Goal: Task Accomplishment & Management: Complete application form

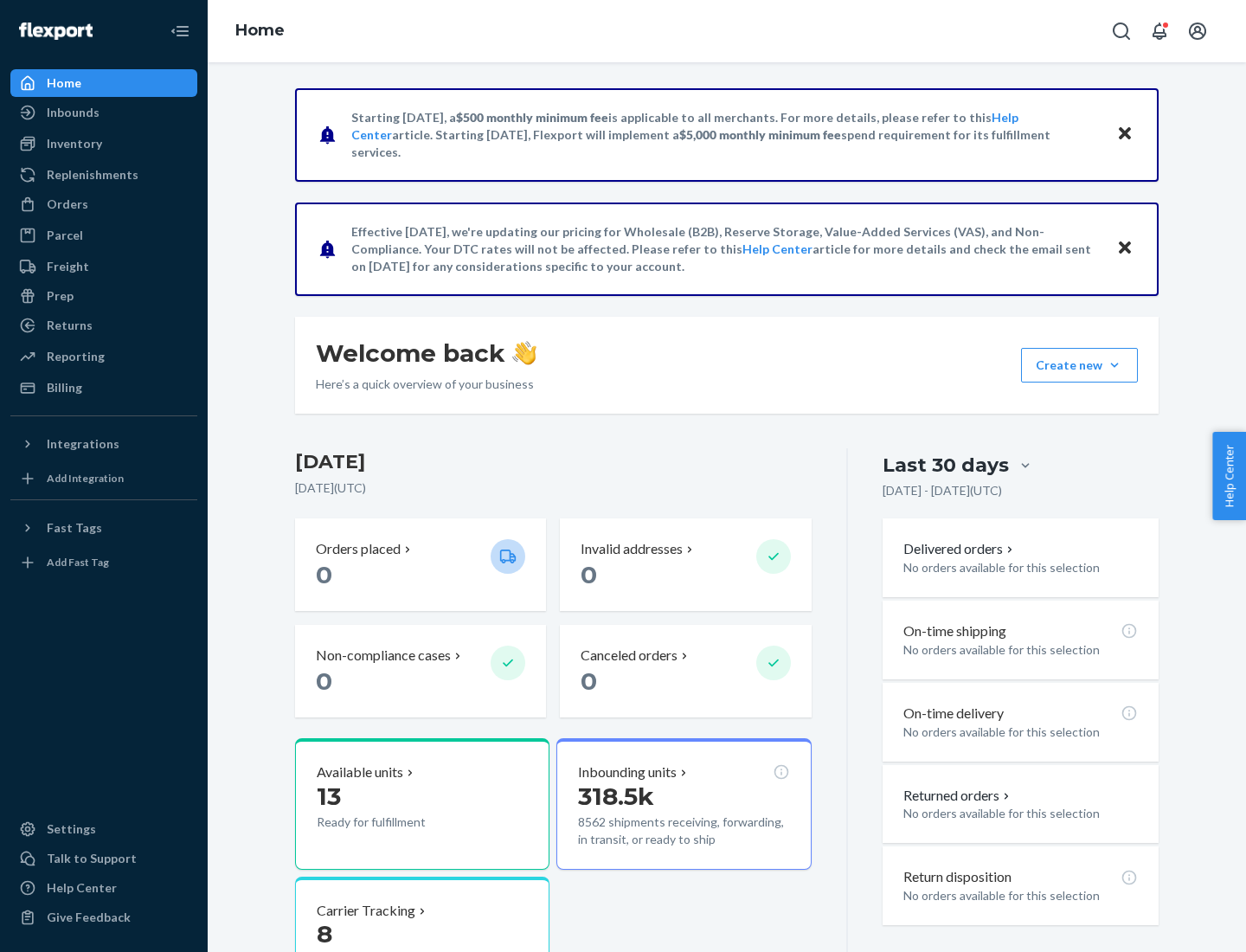
click at [1115, 365] on button "Create new Create new inbound Create new order Create new product" at bounding box center [1080, 365] width 117 height 35
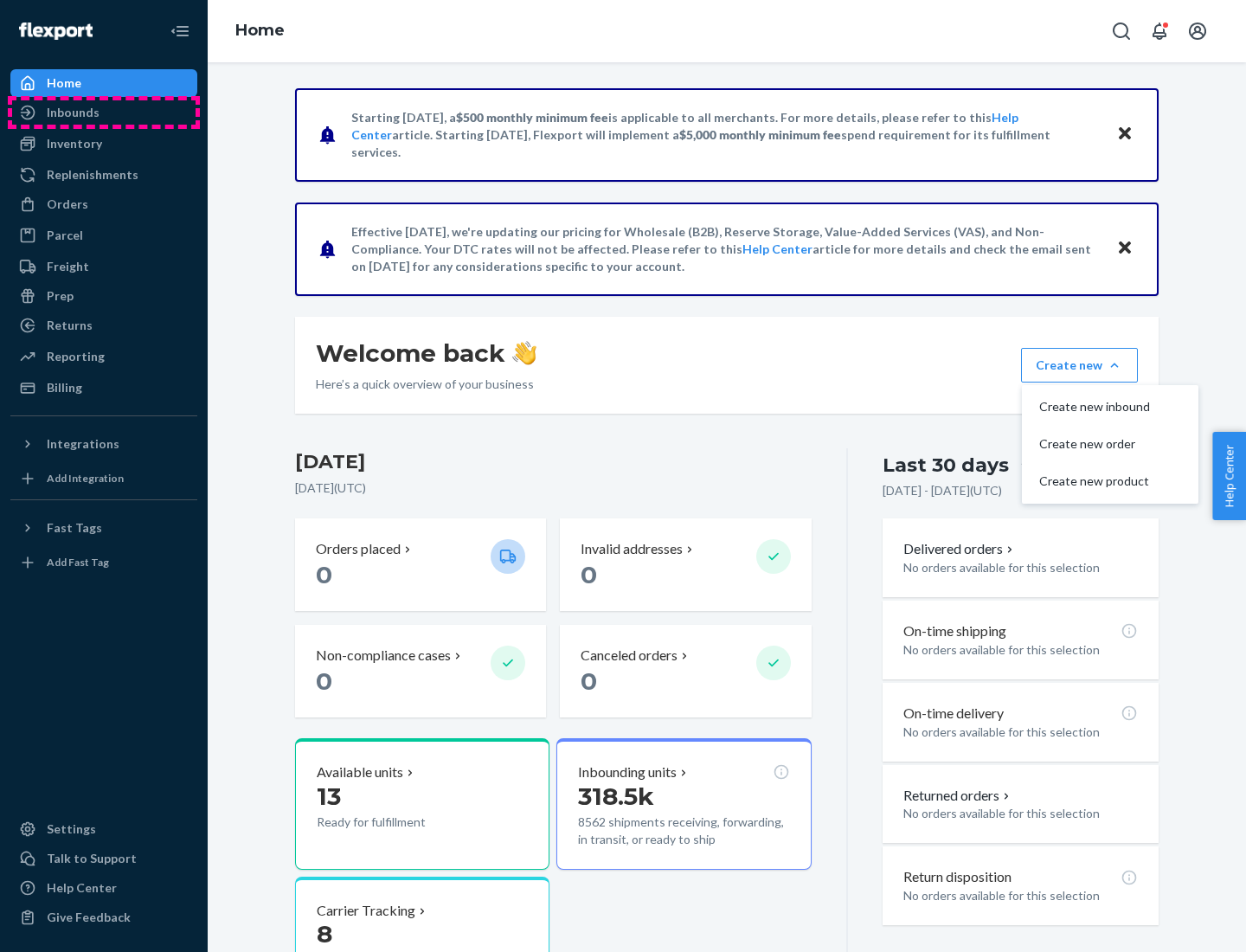
click at [104, 112] on div "Inbounds" at bounding box center [104, 111] width 183 height 24
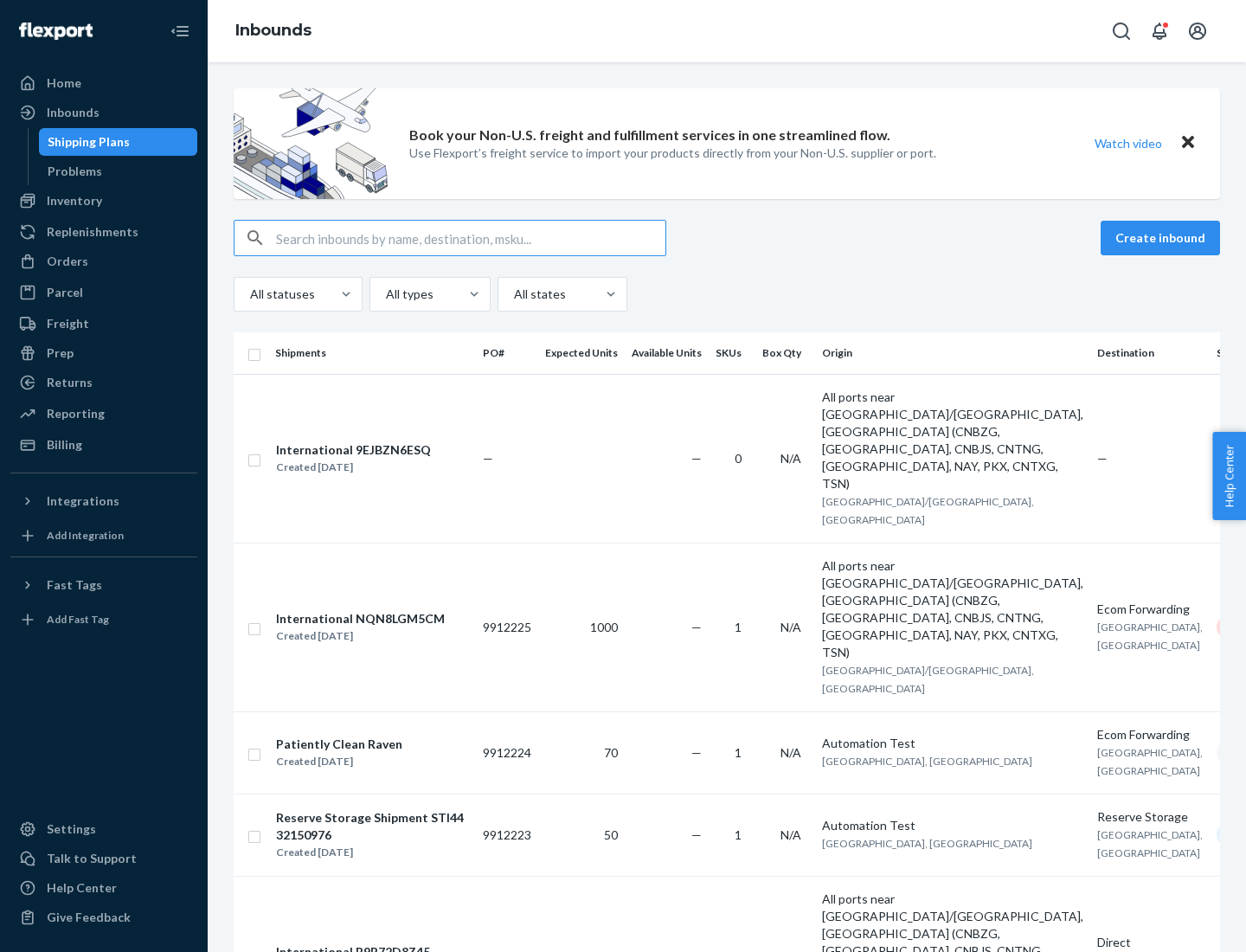
click at [1164, 238] on button "Create inbound" at bounding box center [1160, 237] width 119 height 35
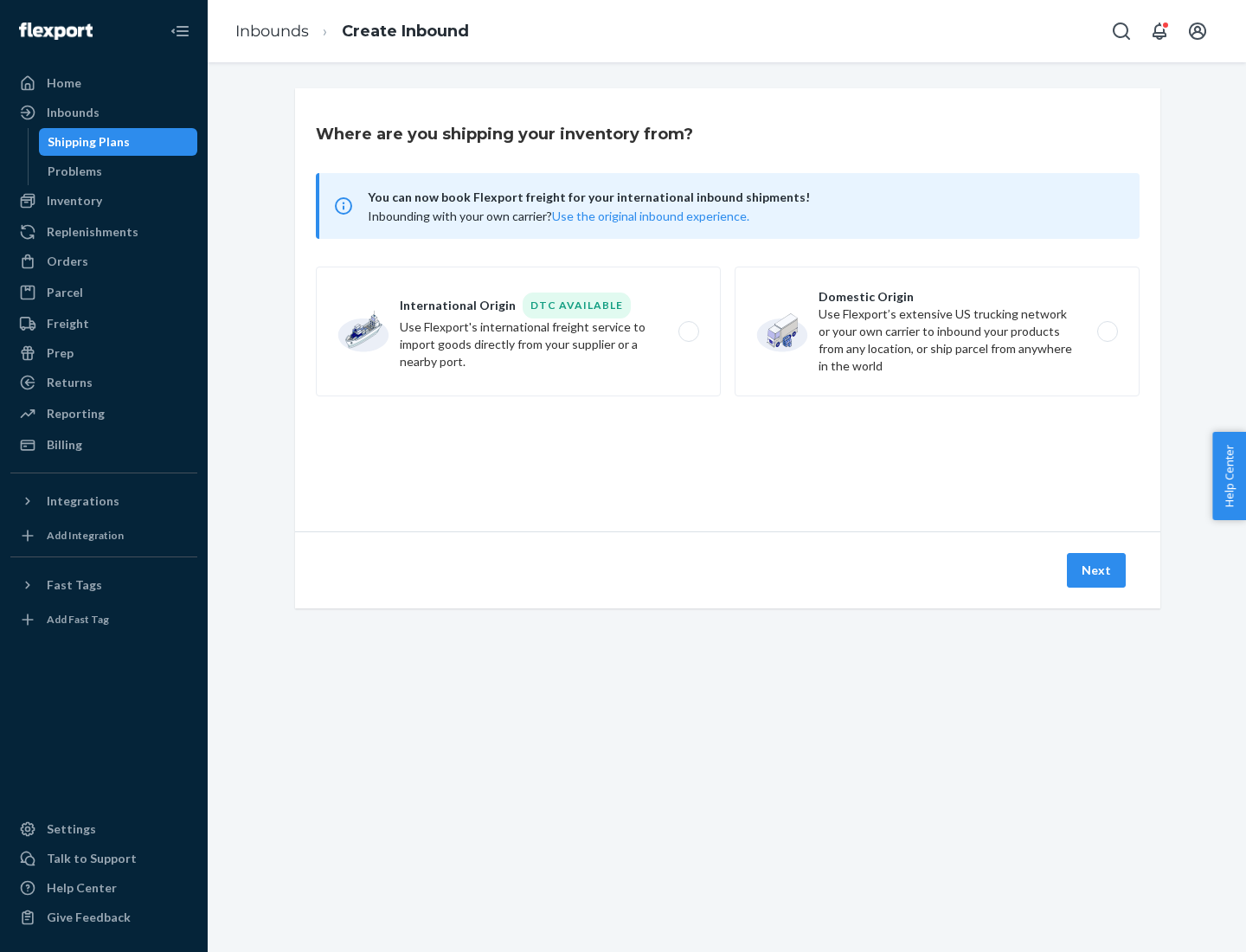
click at [937, 332] on label "Domestic Origin Use Flexport’s extensive US trucking network or your own carrie…" at bounding box center [937, 331] width 405 height 130
click at [1107, 332] on input "Domestic Origin Use Flexport’s extensive US trucking network or your own carrie…" at bounding box center [1112, 332] width 12 height 12
radio input "true"
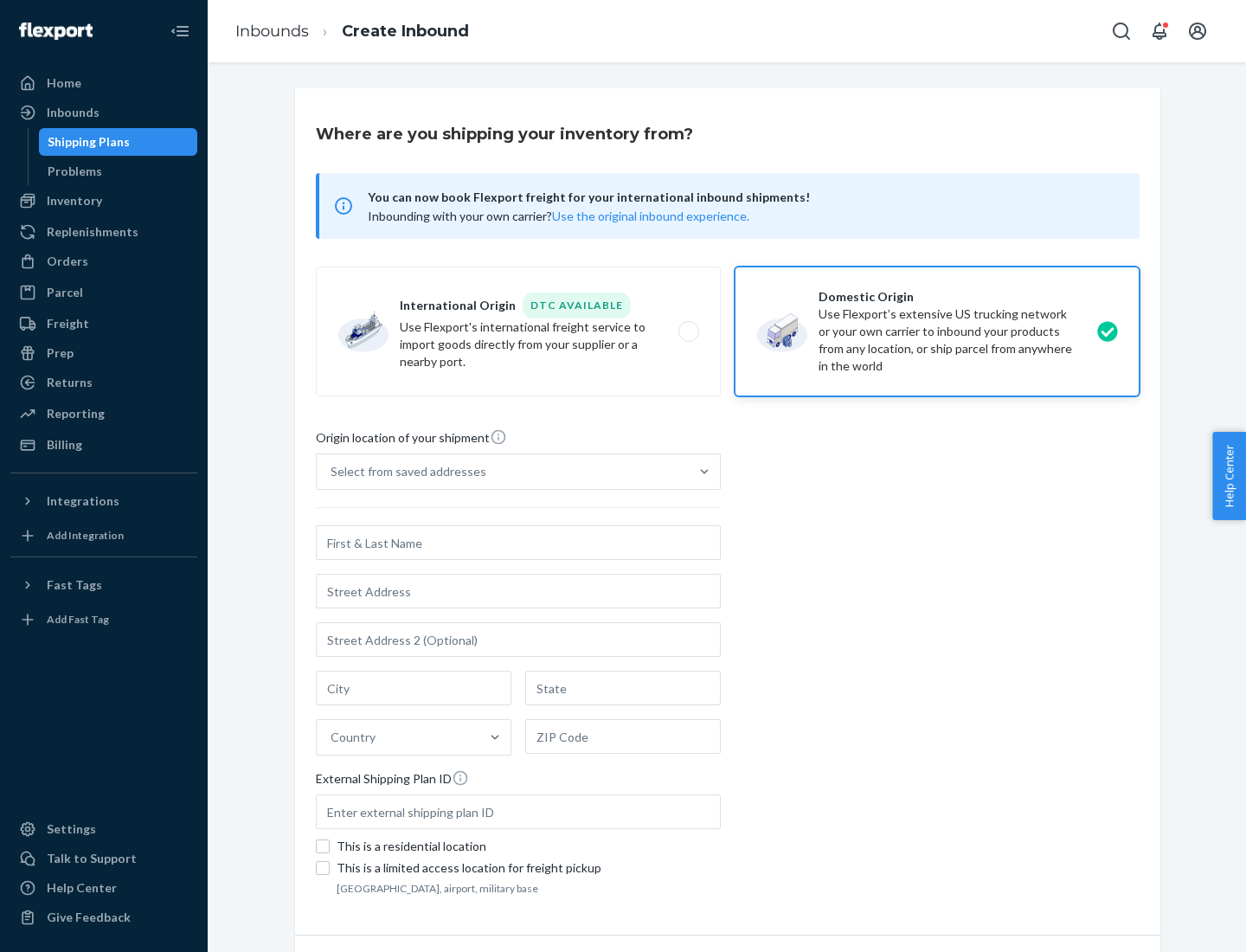
click at [404, 472] on div "Select from saved addresses" at bounding box center [409, 472] width 156 height 18
click at [333, 472] on input "Select from saved addresses" at bounding box center [332, 472] width 2 height 18
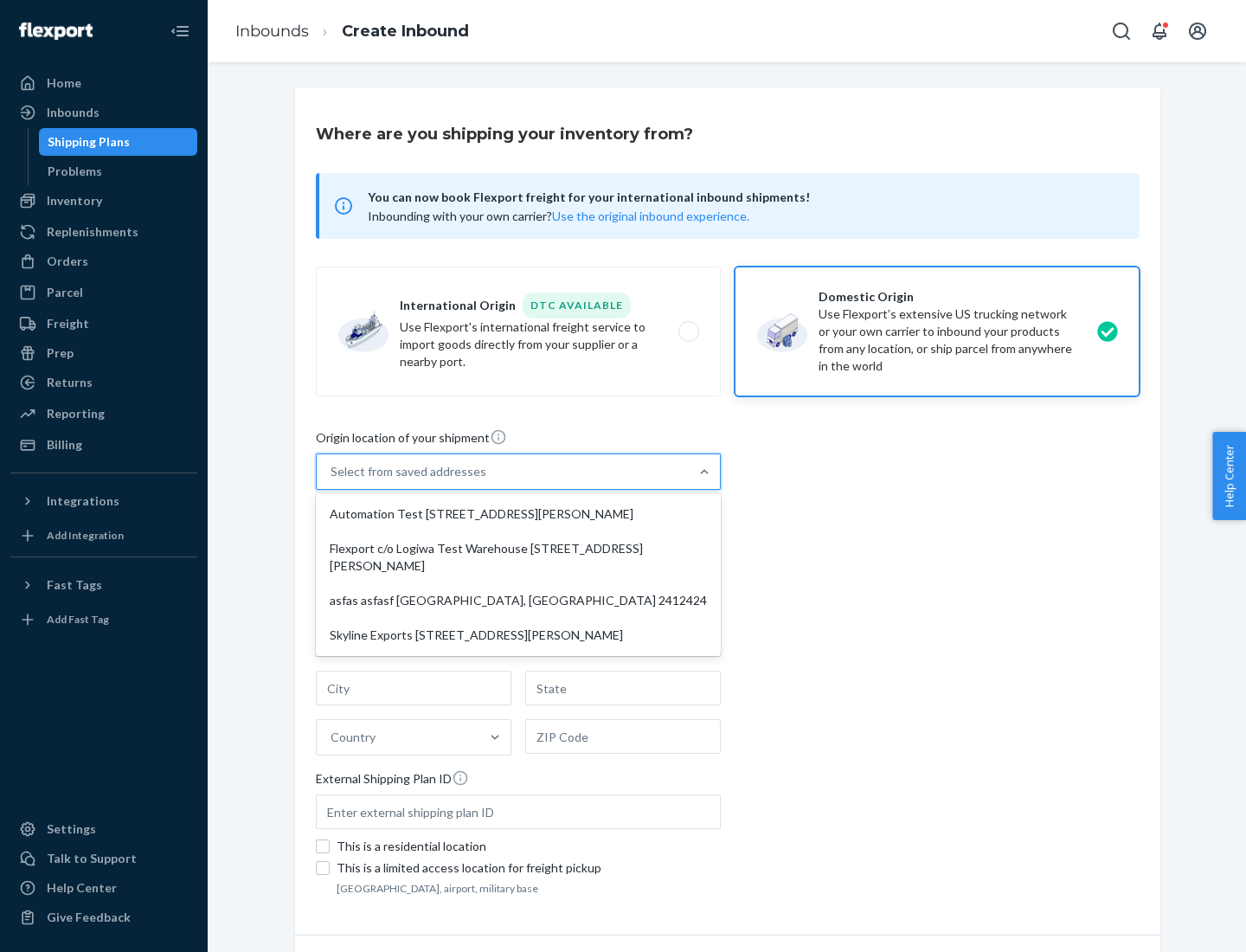
scroll to position [7, 0]
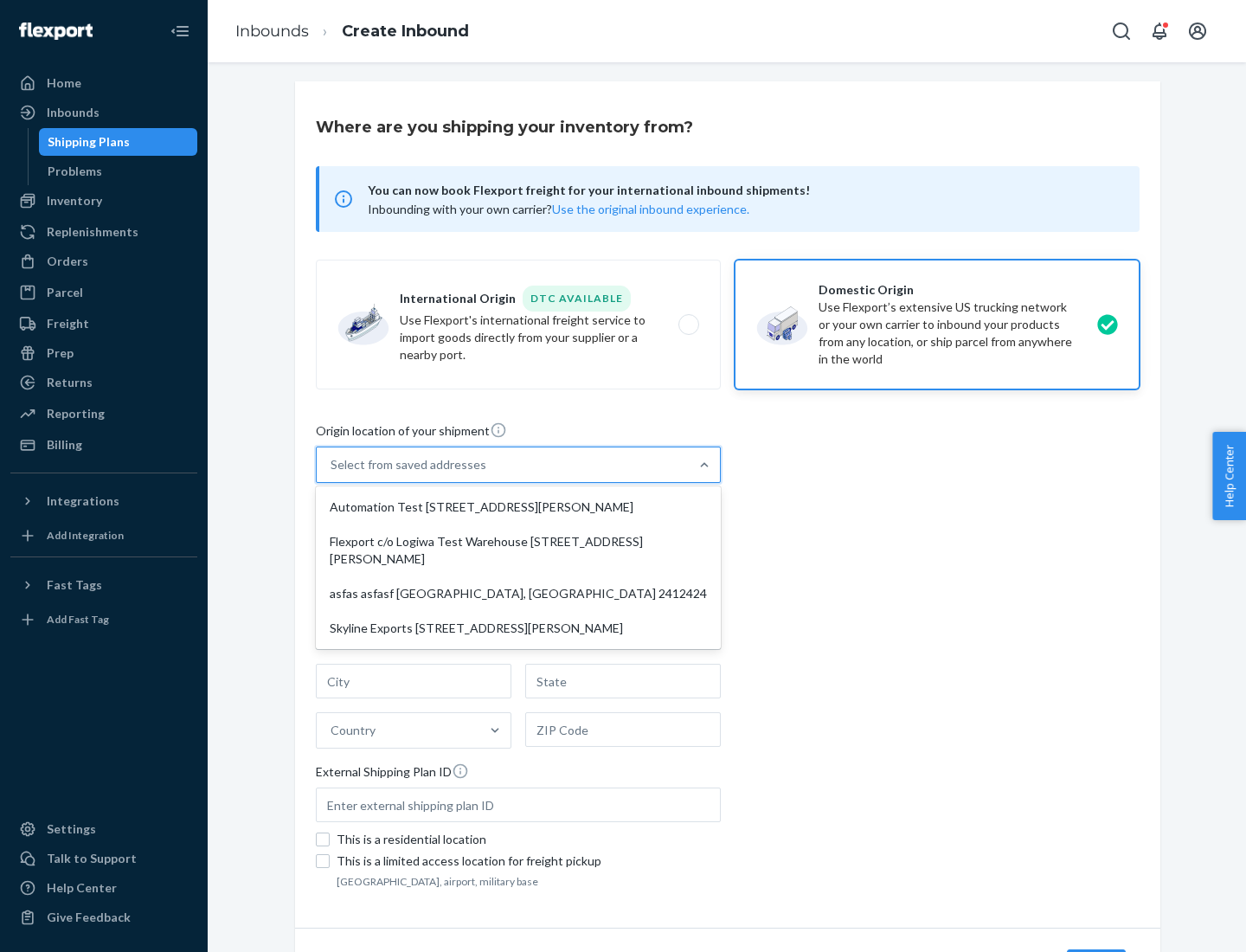
click at [519, 507] on div "Automation Test [STREET_ADDRESS][PERSON_NAME]" at bounding box center [519, 507] width 398 height 35
click at [333, 473] on input "option Automation Test [STREET_ADDRESS][PERSON_NAME] focused, 1 of 4. 4 results…" at bounding box center [332, 464] width 2 height 18
type input "Automation Test"
type input "9th Floor"
type input "[GEOGRAPHIC_DATA]"
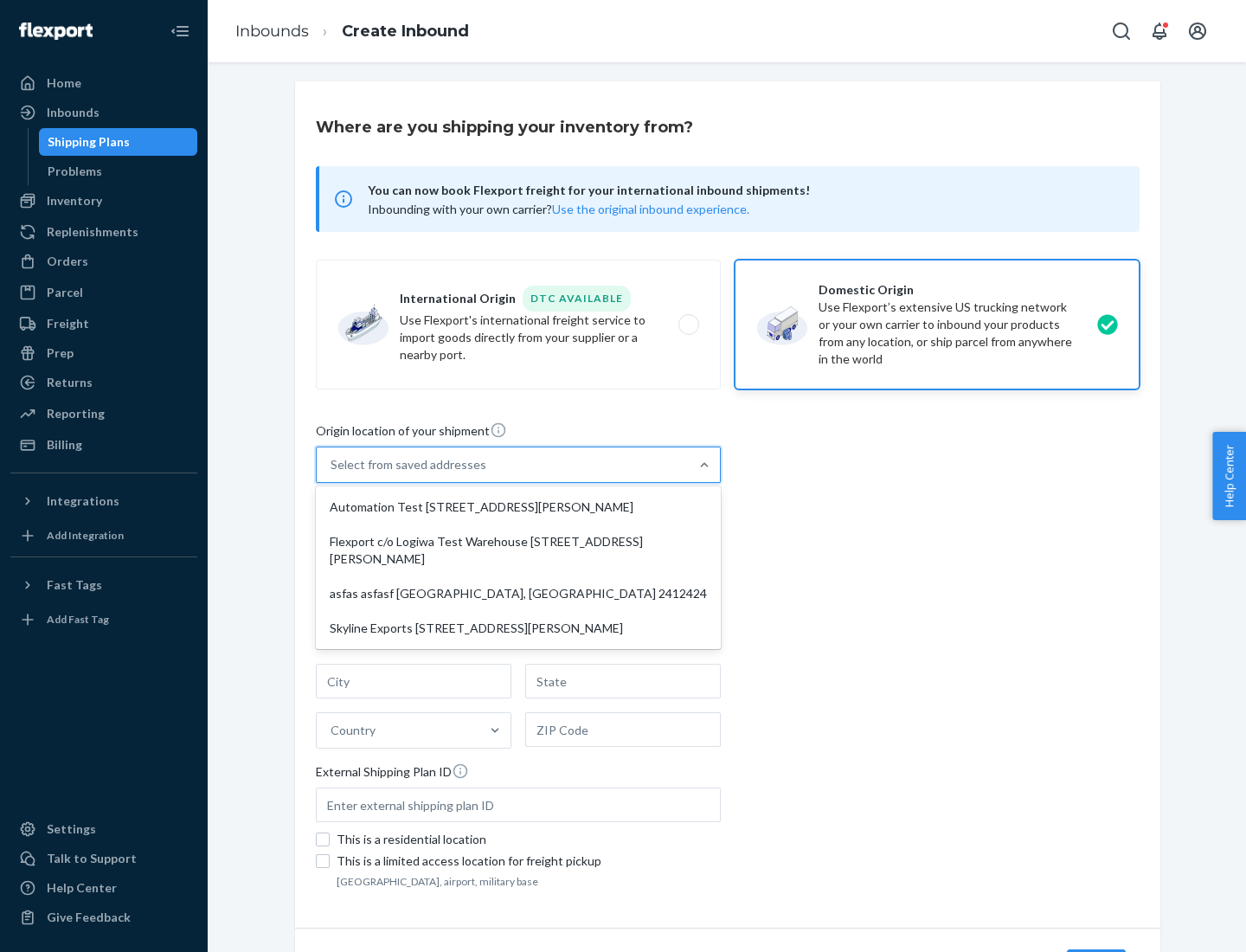
type input "CA"
type input "94104"
type input "[STREET_ADDRESS][PERSON_NAME]"
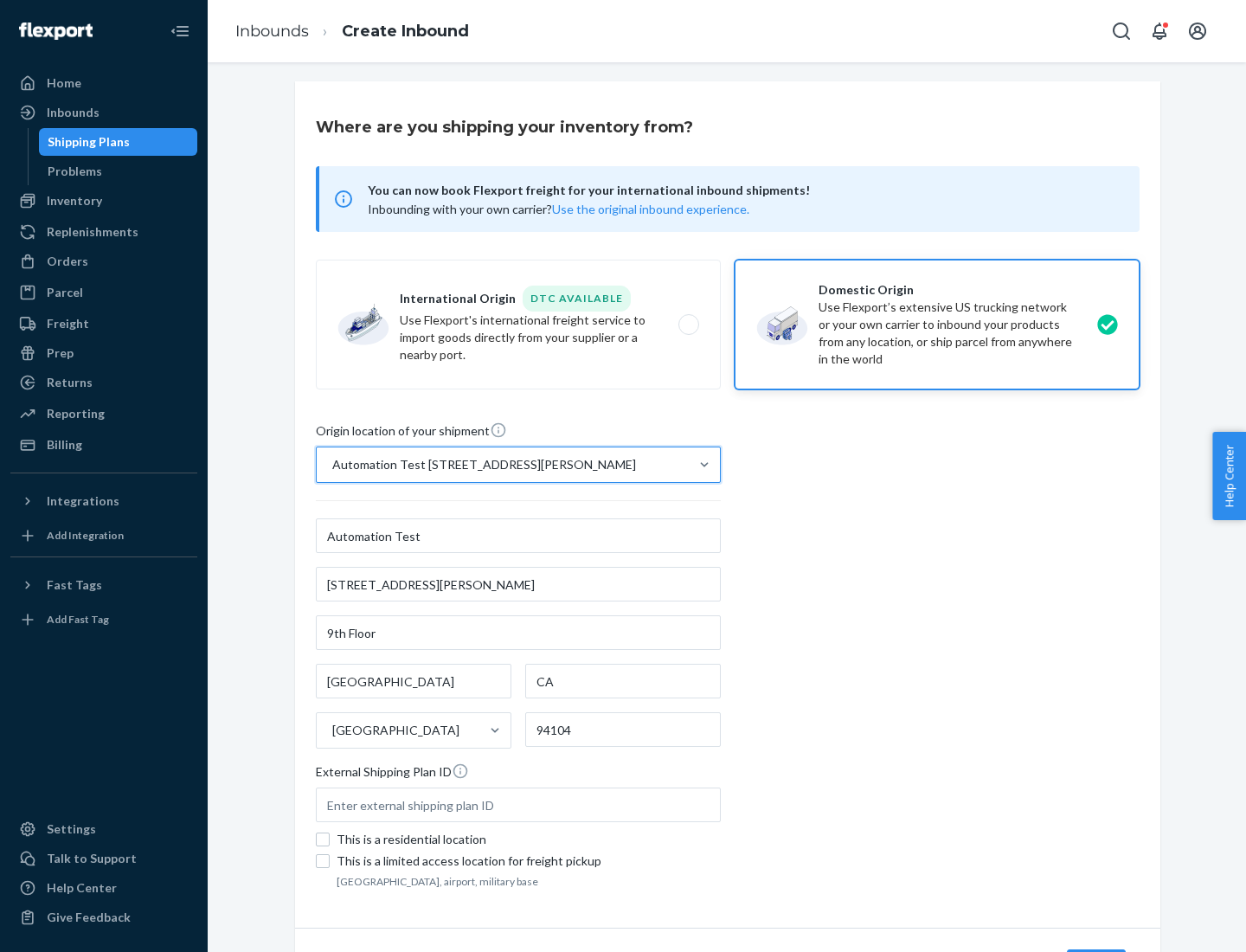
scroll to position [101, 0]
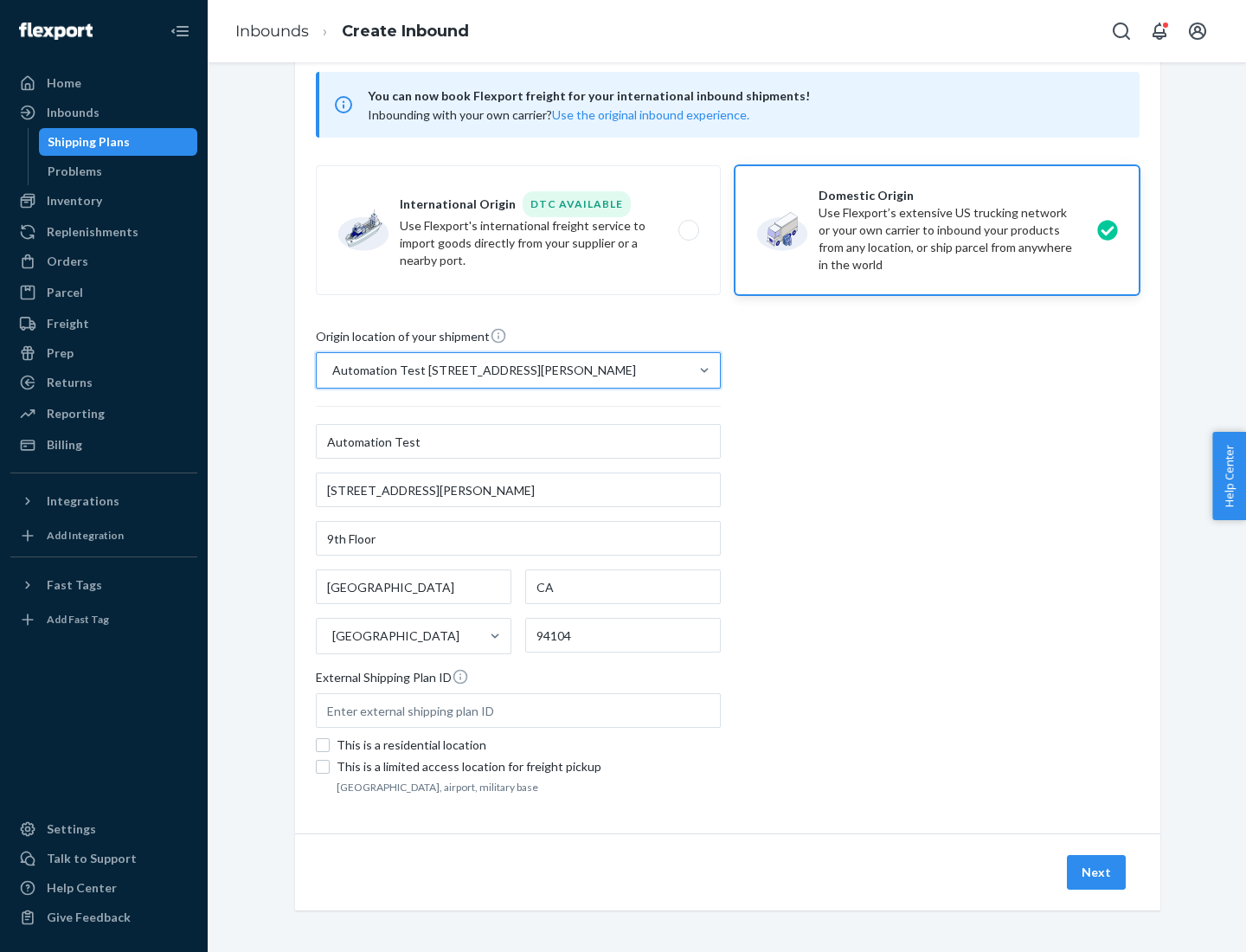
click at [1097, 872] on button "Next" at bounding box center [1096, 871] width 59 height 35
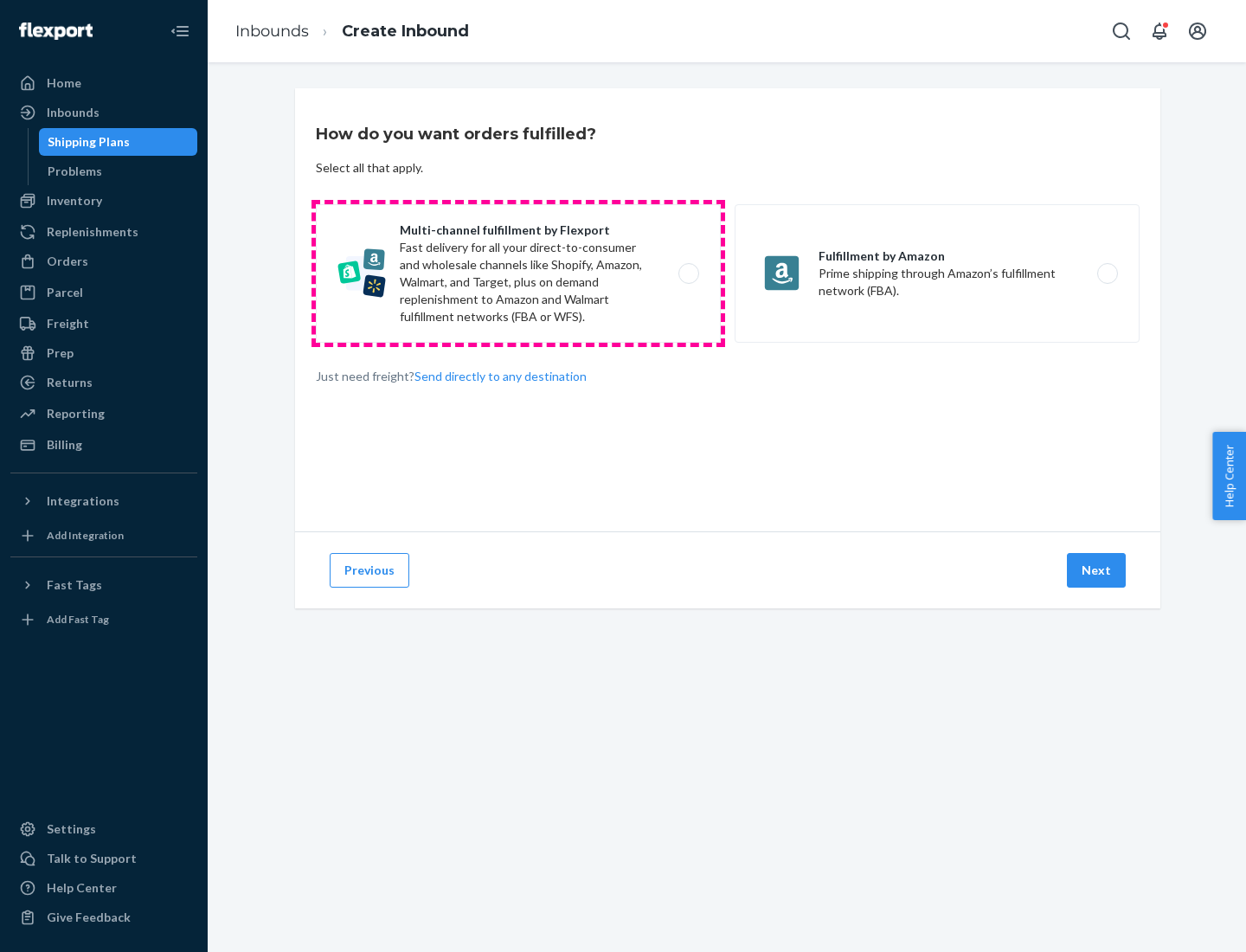
click at [519, 273] on label "Multi-channel fulfillment by Flexport Fast delivery for all your direct-to-cons…" at bounding box center [519, 273] width 405 height 138
click at [688, 273] on input "Multi-channel fulfillment by Flexport Fast delivery for all your direct-to-cons…" at bounding box center [694, 273] width 12 height 12
radio input "true"
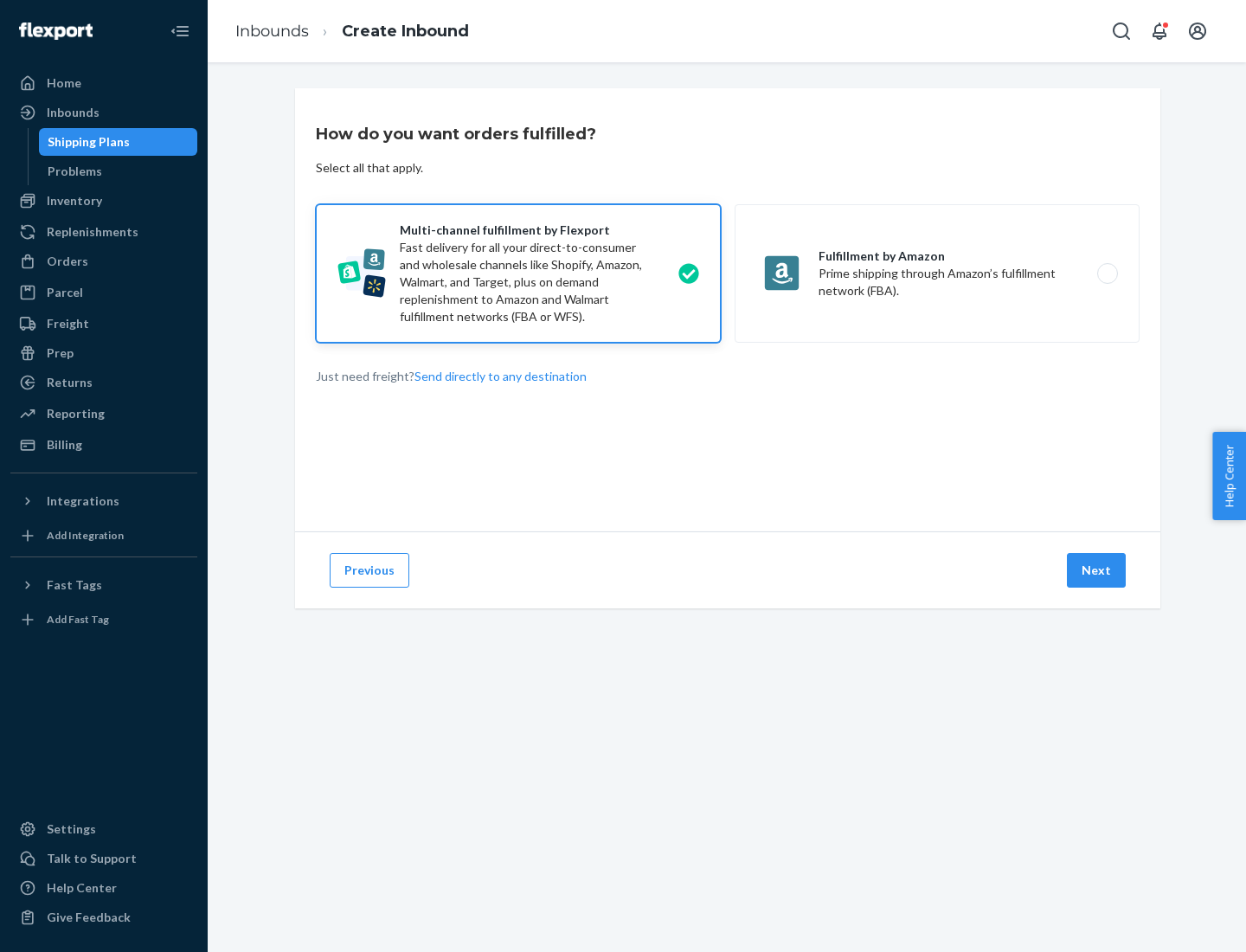
click at [1097, 571] on button "Next" at bounding box center [1096, 570] width 59 height 35
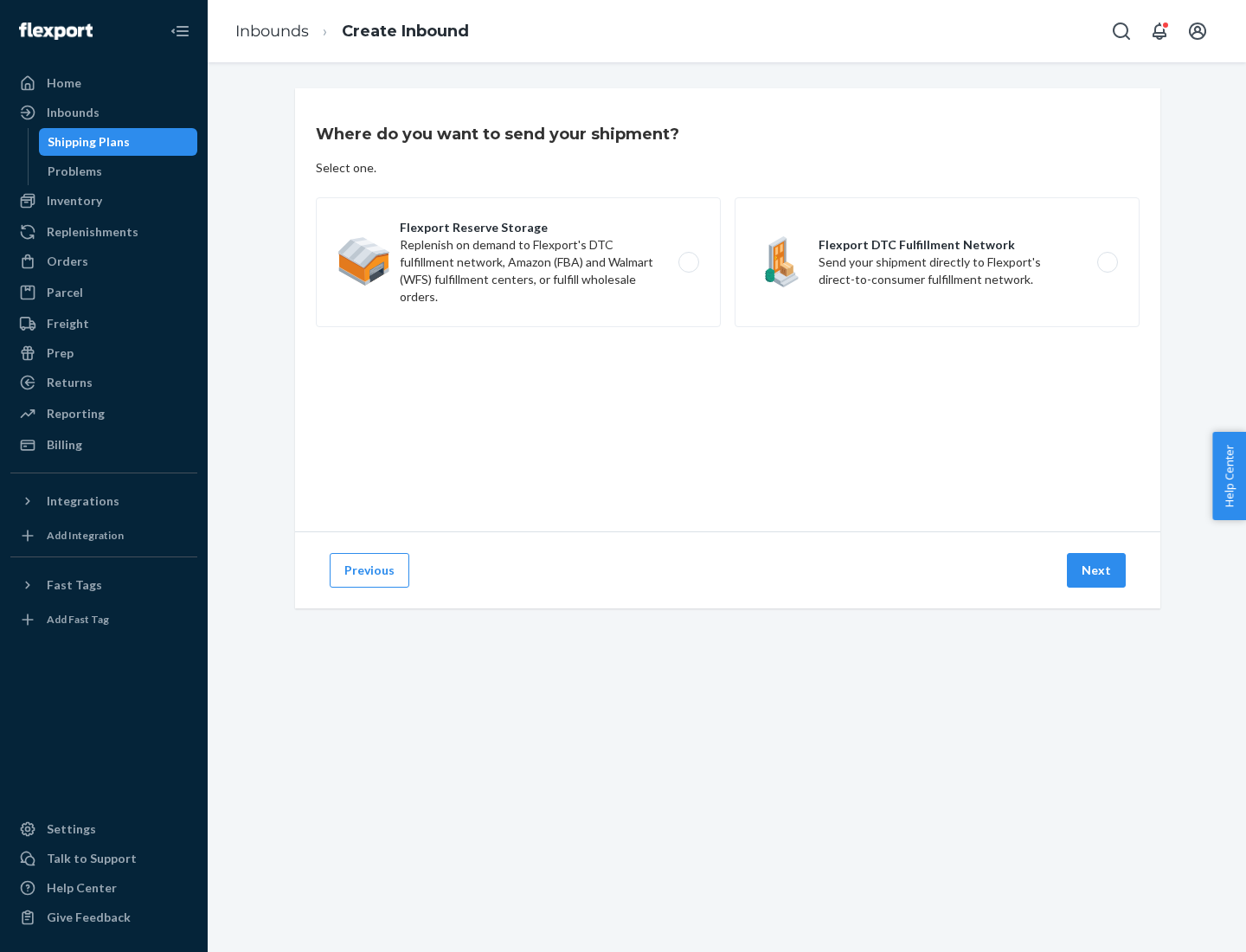
click at [937, 262] on label "Flexport DTC Fulfillment Network Send your shipment directly to Flexport's dire…" at bounding box center [937, 262] width 405 height 130
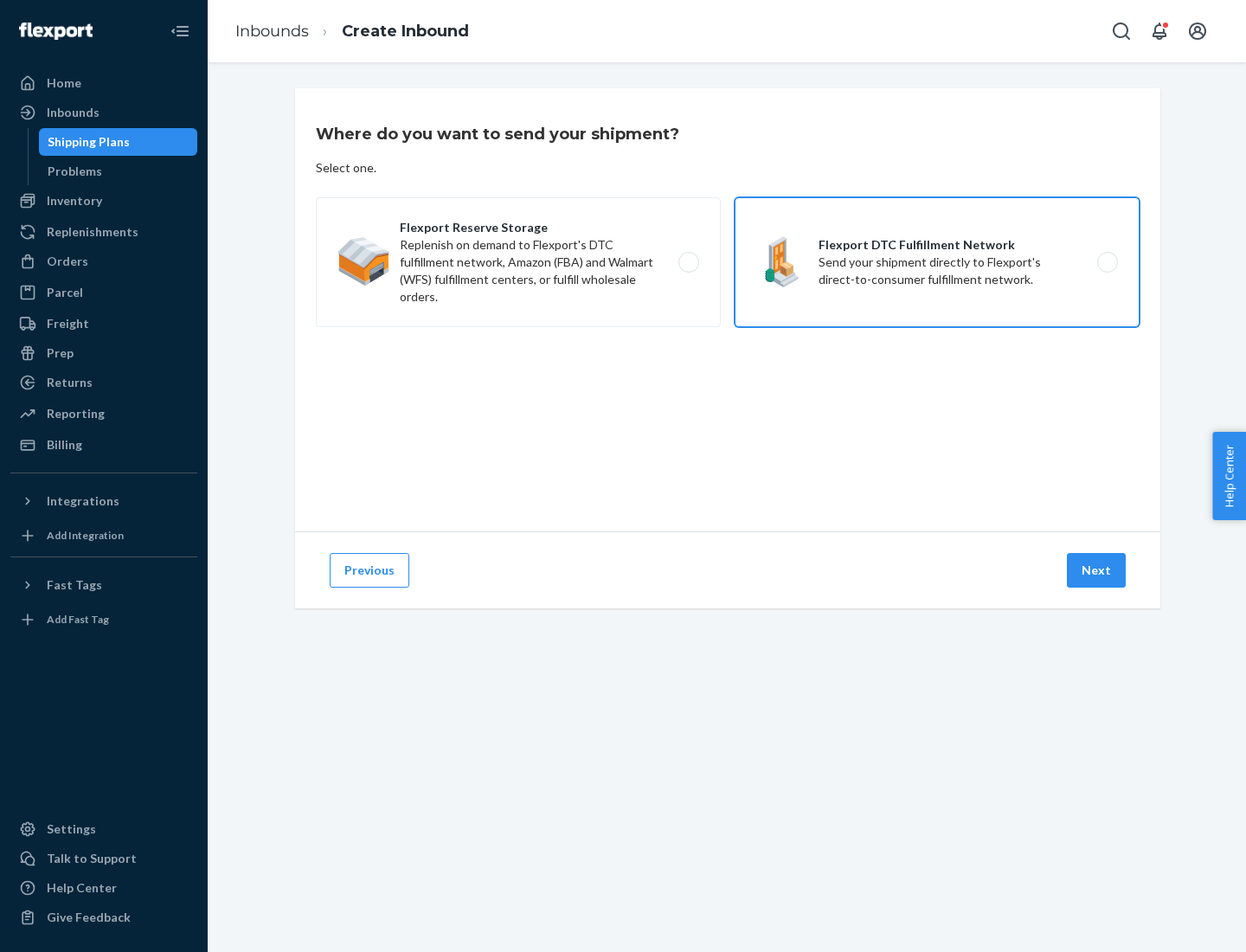
click at [1107, 262] on input "Flexport DTC Fulfillment Network Send your shipment directly to Flexport's dire…" at bounding box center [1112, 262] width 12 height 12
radio input "true"
click at [1097, 571] on button "Next" at bounding box center [1096, 570] width 59 height 35
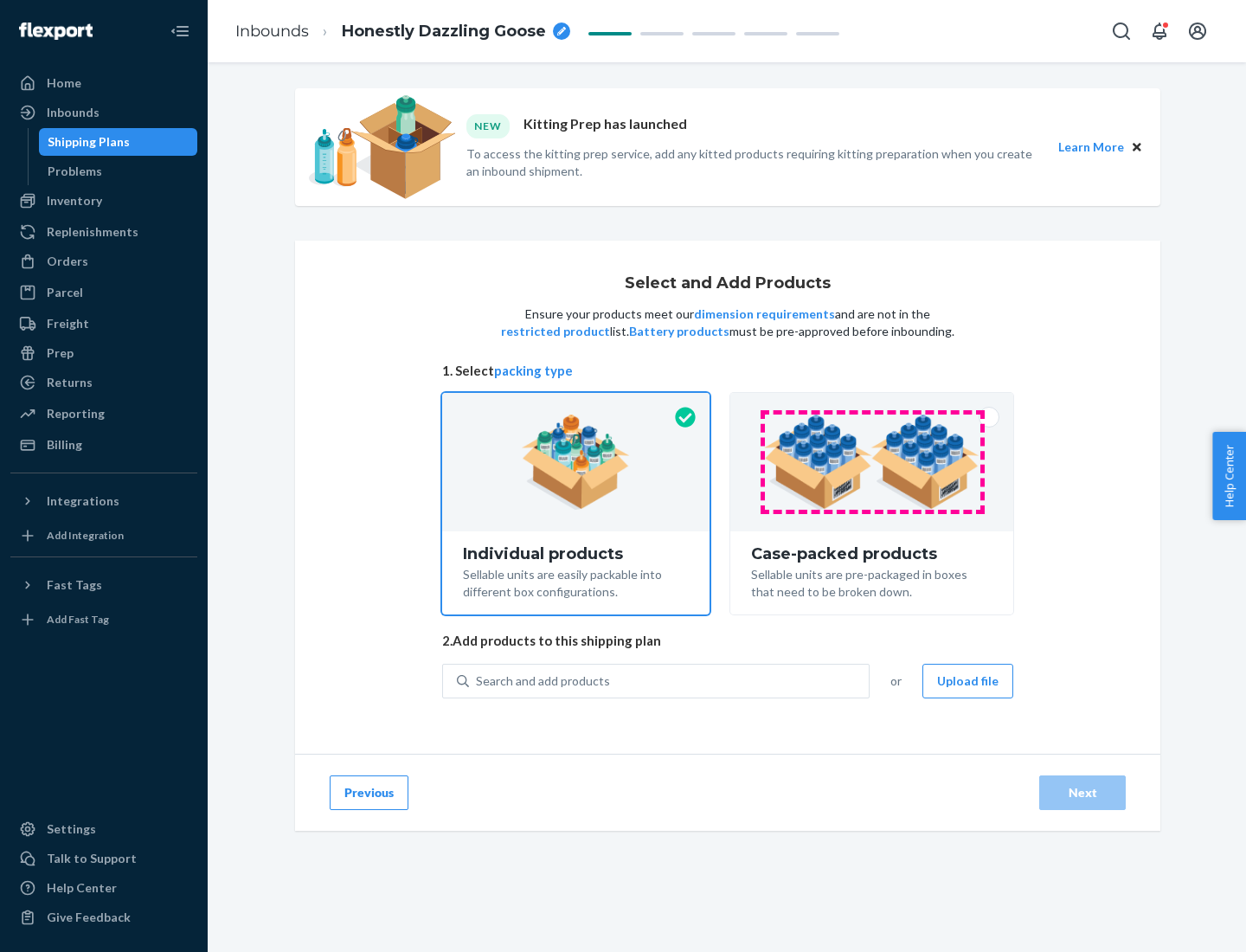
click at [873, 462] on img at bounding box center [873, 462] width 216 height 96
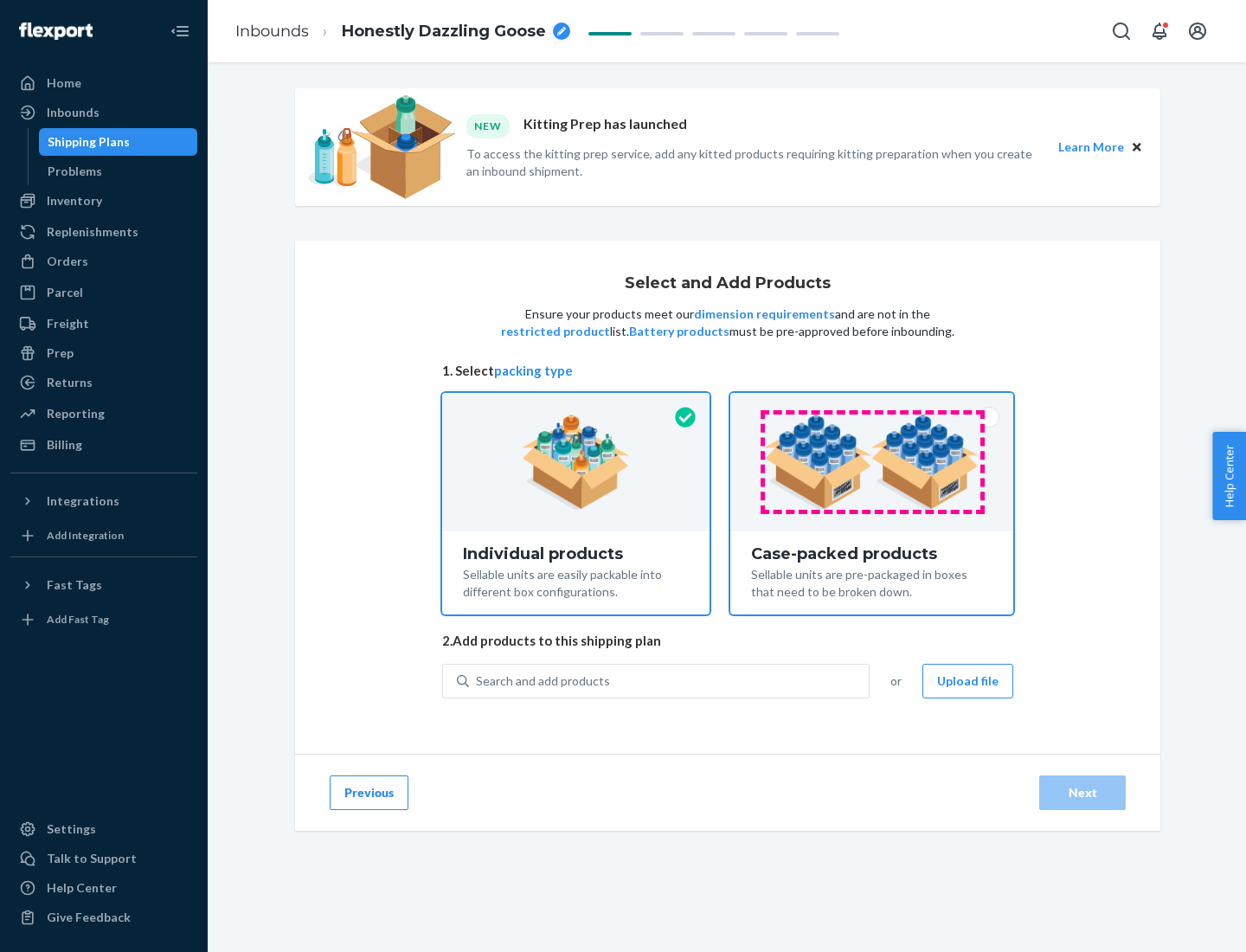
click at [873, 404] on input "Case-packed products Sellable units are pre-packaged in boxes that need to be b…" at bounding box center [872, 398] width 12 height 12
radio input "true"
radio input "false"
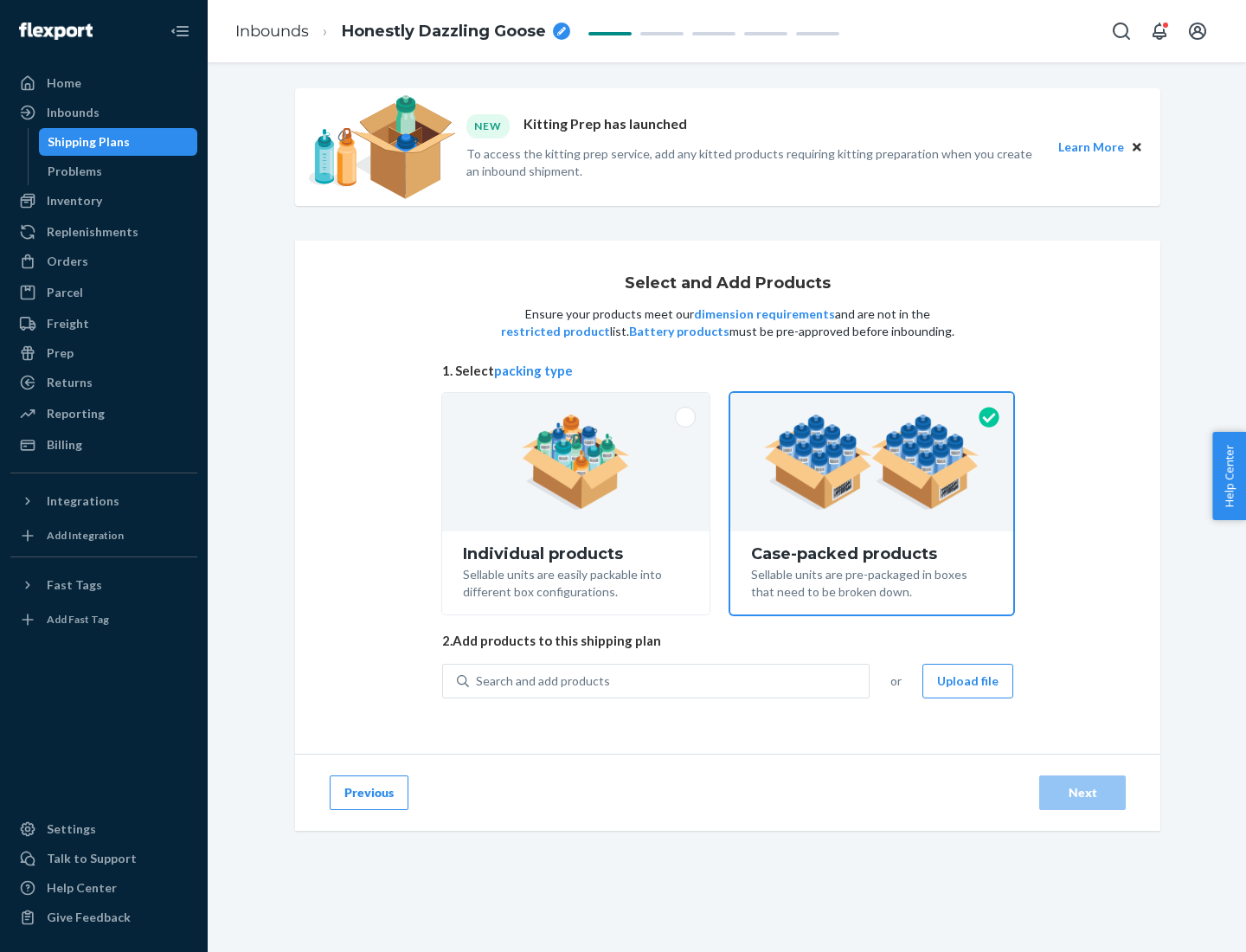
click at [670, 680] on div "Search and add products" at bounding box center [669, 680] width 400 height 31
click at [478, 680] on input "Search and add products" at bounding box center [477, 681] width 2 height 18
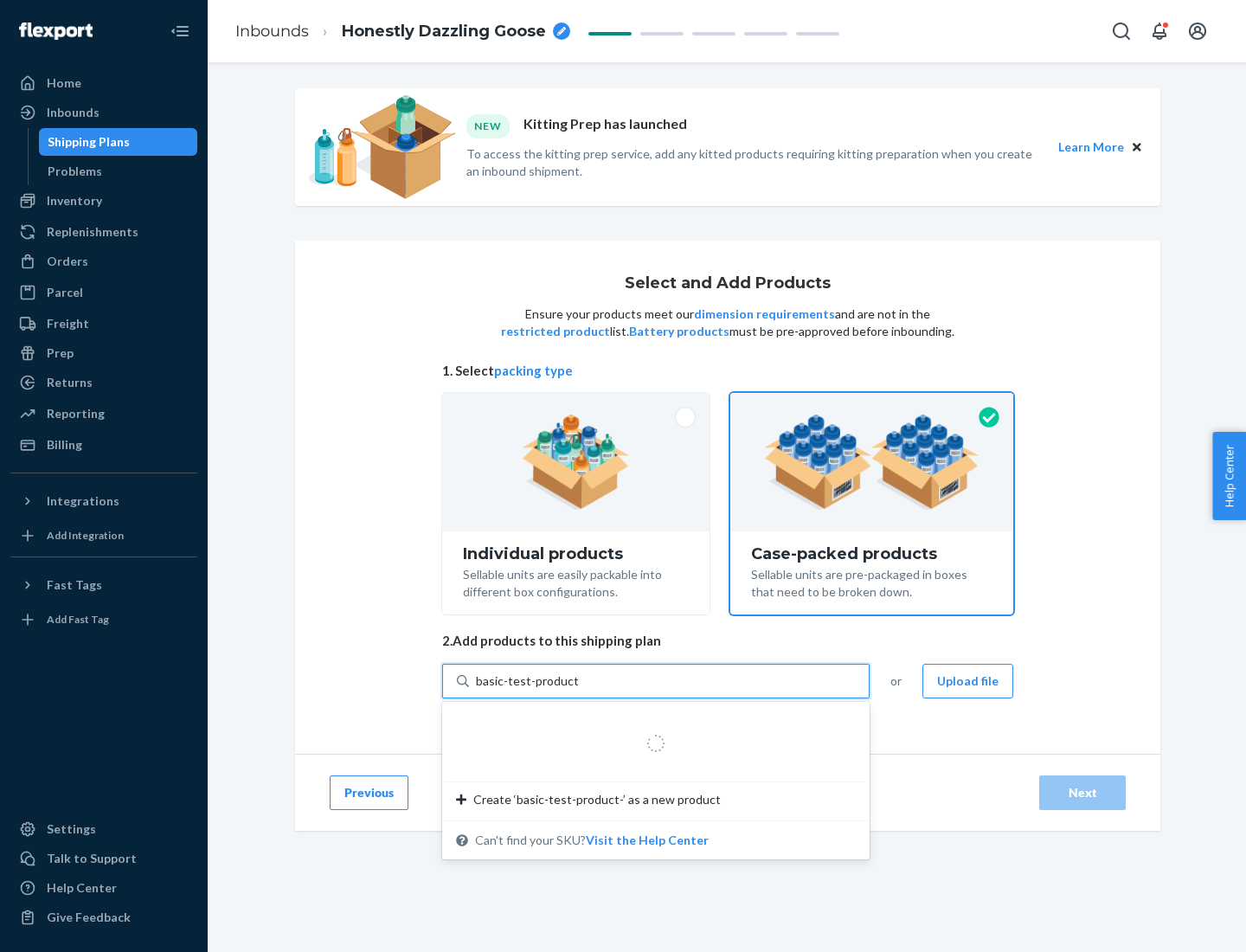
type input "basic-test-product-1"
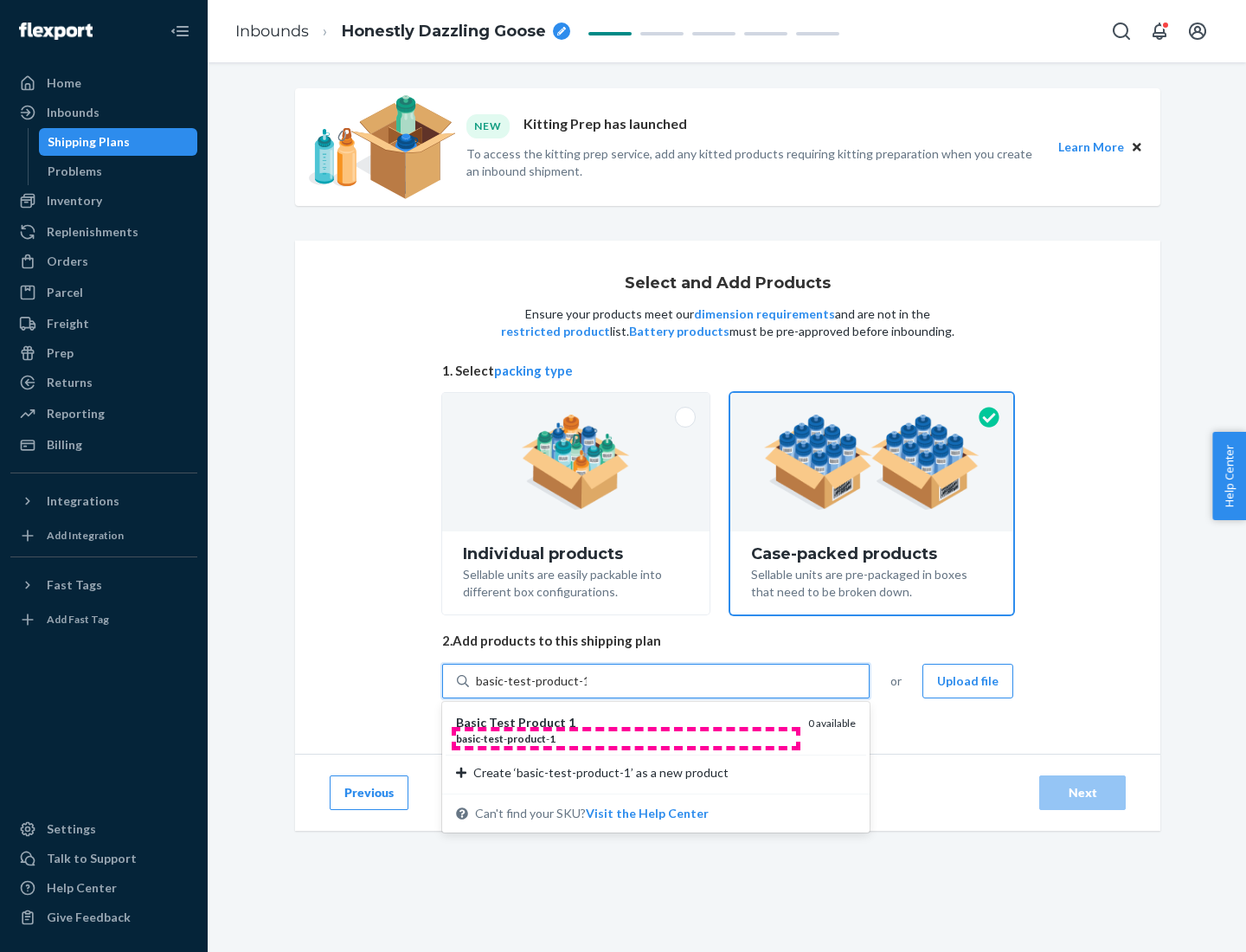
click at [626, 738] on div "basic - test - product - 1" at bounding box center [625, 738] width 338 height 15
click at [587, 690] on input "basic-test-product-1" at bounding box center [531, 681] width 111 height 18
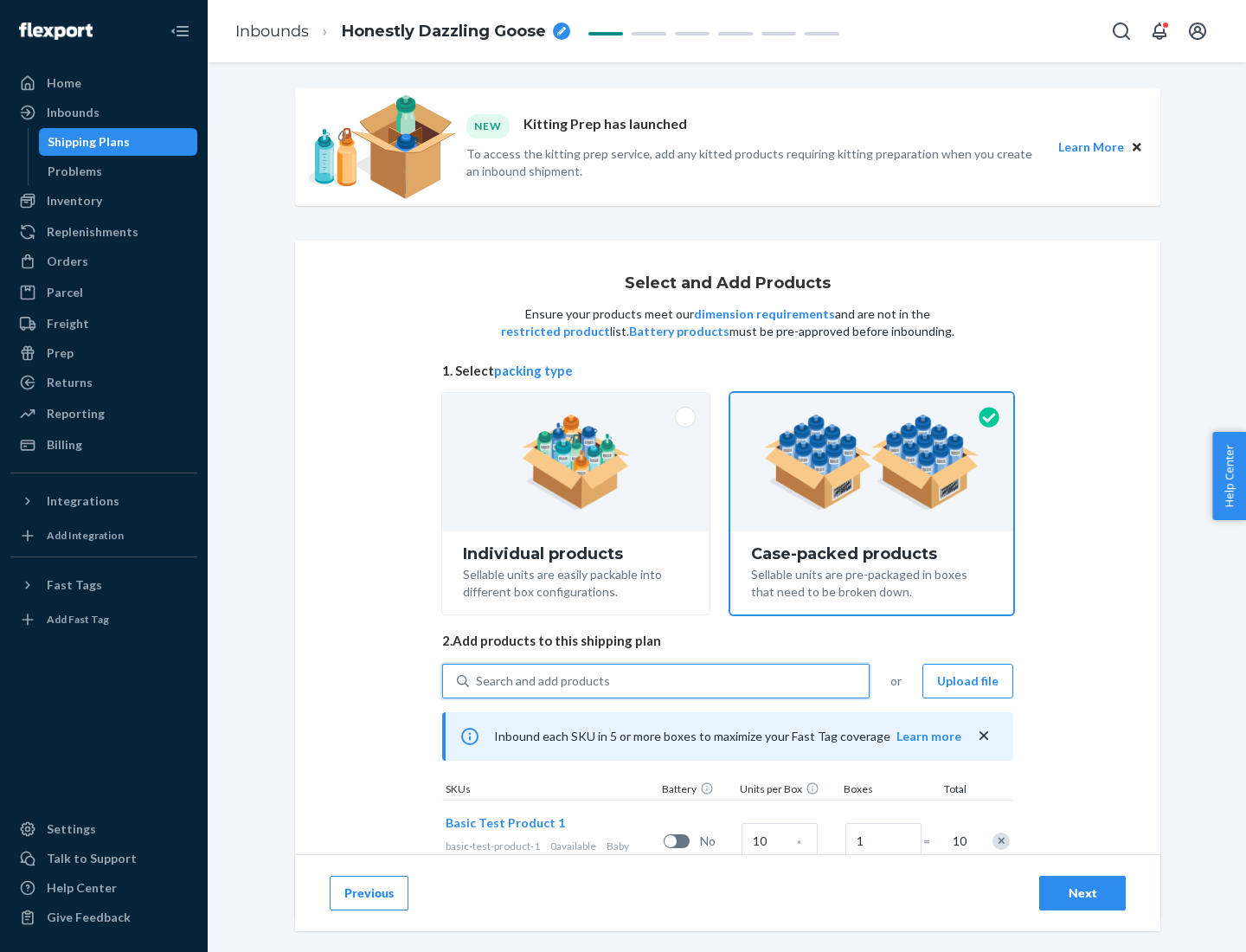
scroll to position [62, 0]
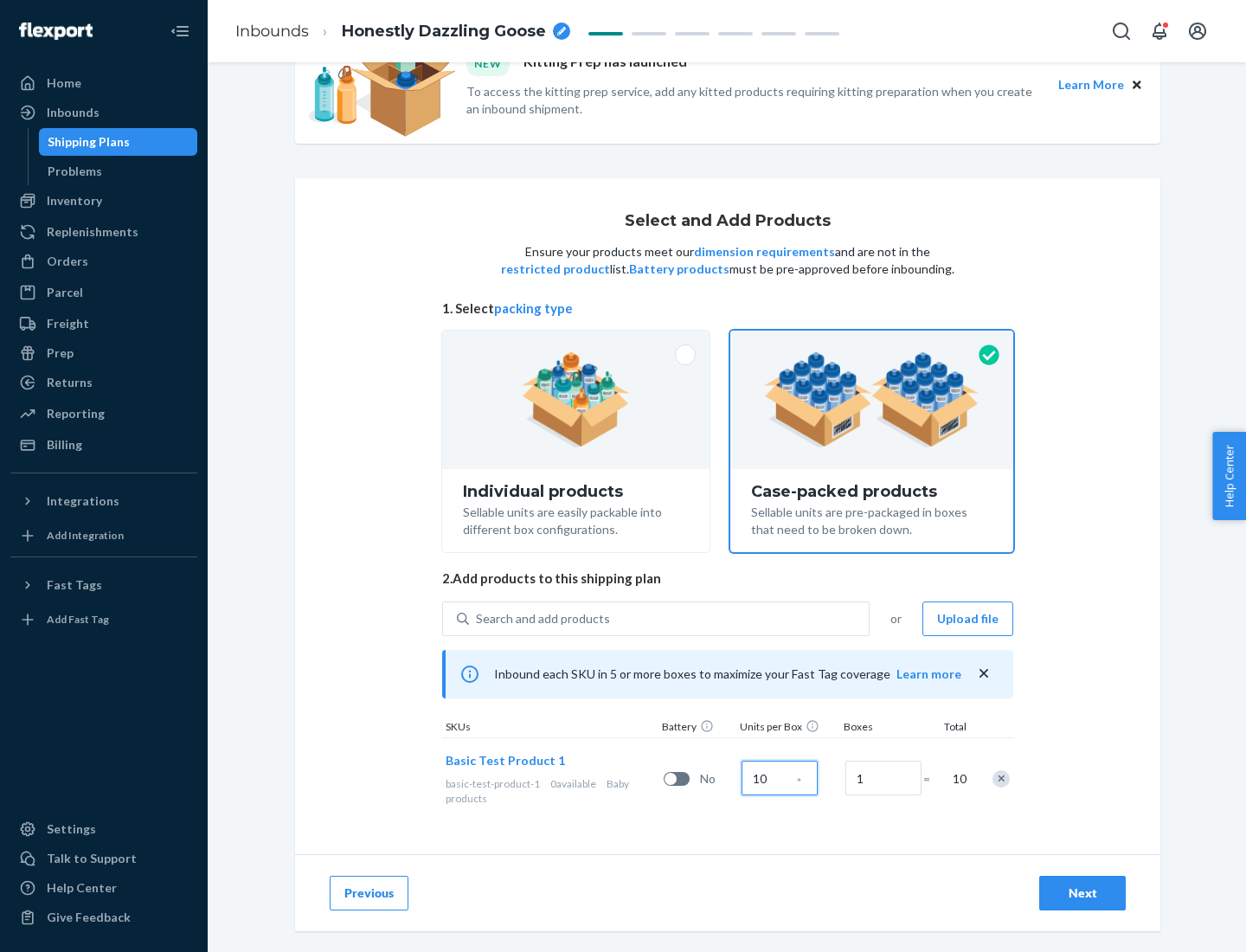
type input "10"
type input "7"
click at [1083, 893] on div "Next" at bounding box center [1082, 894] width 58 height 18
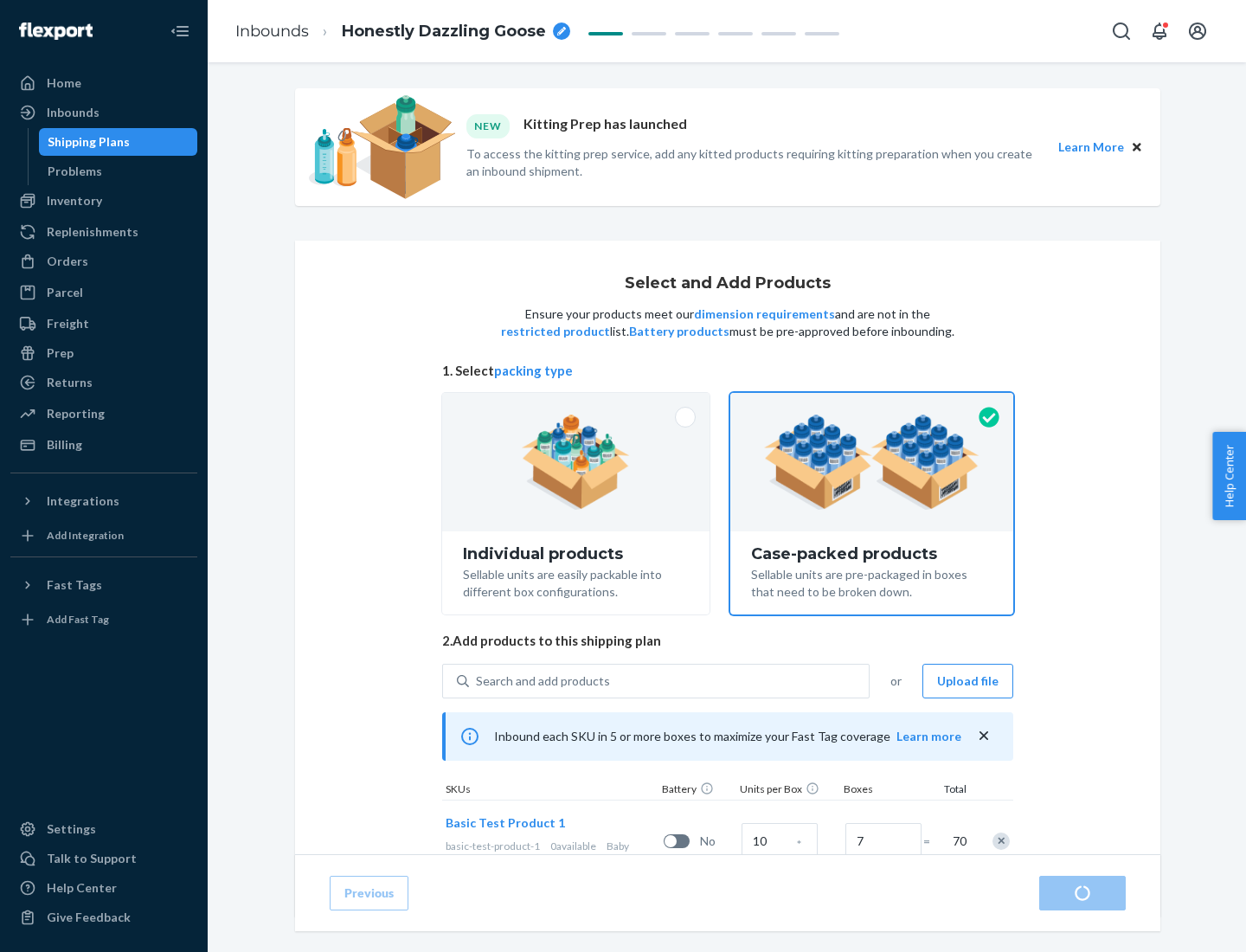
radio input "true"
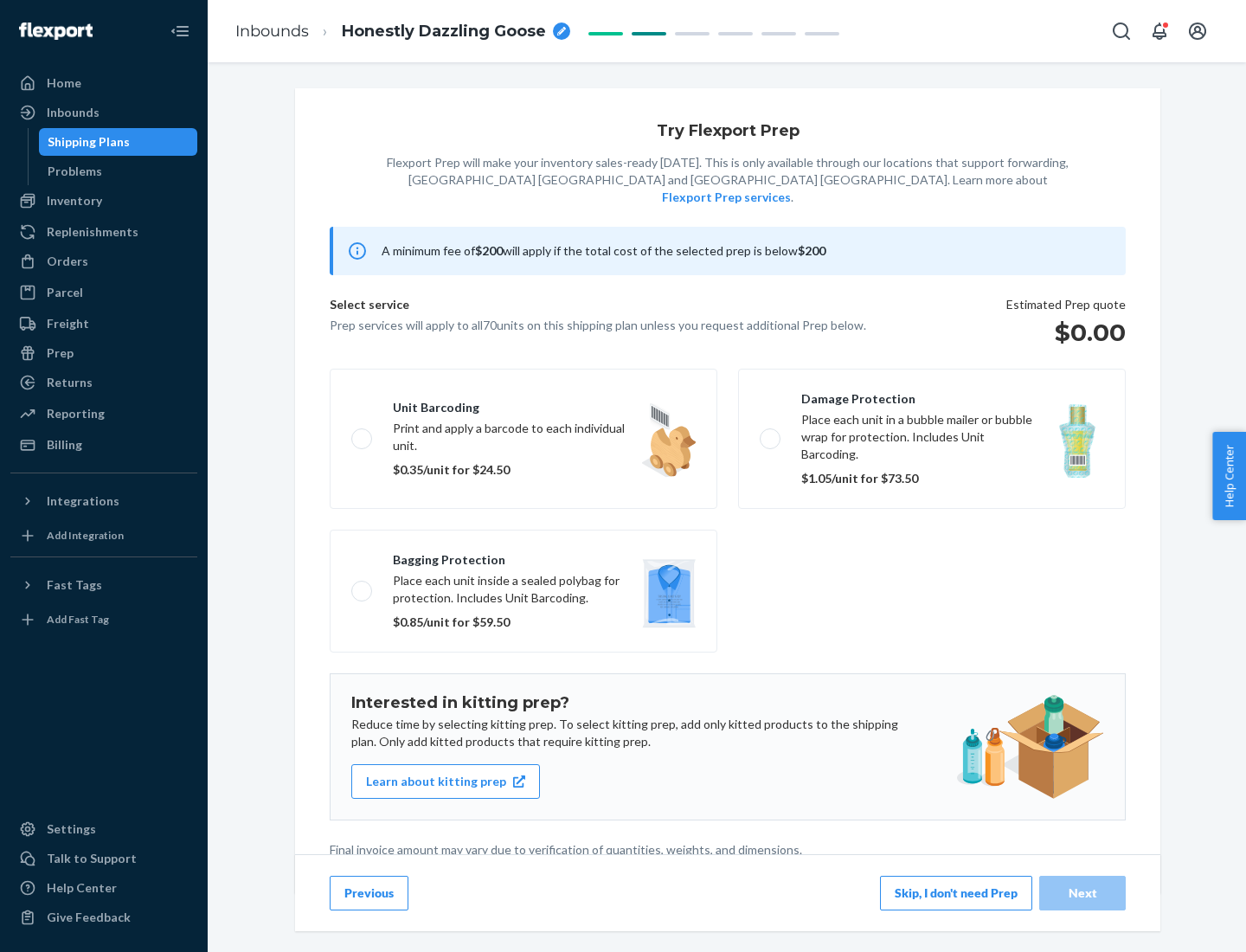
scroll to position [4, 0]
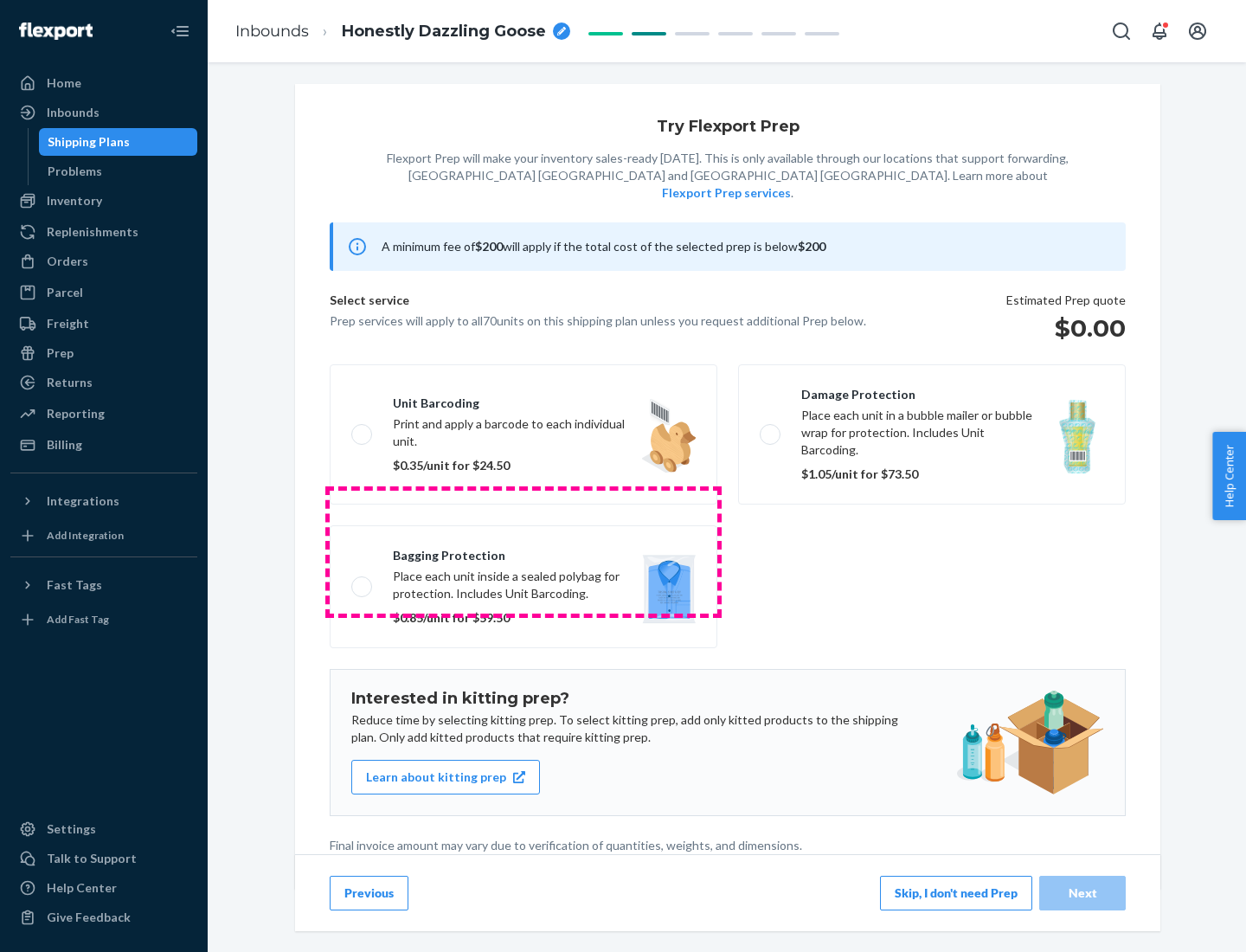
click at [524, 551] on label "Bagging protection Place each unit inside a sealed polybag for protection. Incl…" at bounding box center [524, 587] width 388 height 123
click at [363, 580] on input "Bagging protection Place each unit inside a sealed polybag for protection. Incl…" at bounding box center [357, 586] width 12 height 12
checkbox input "true"
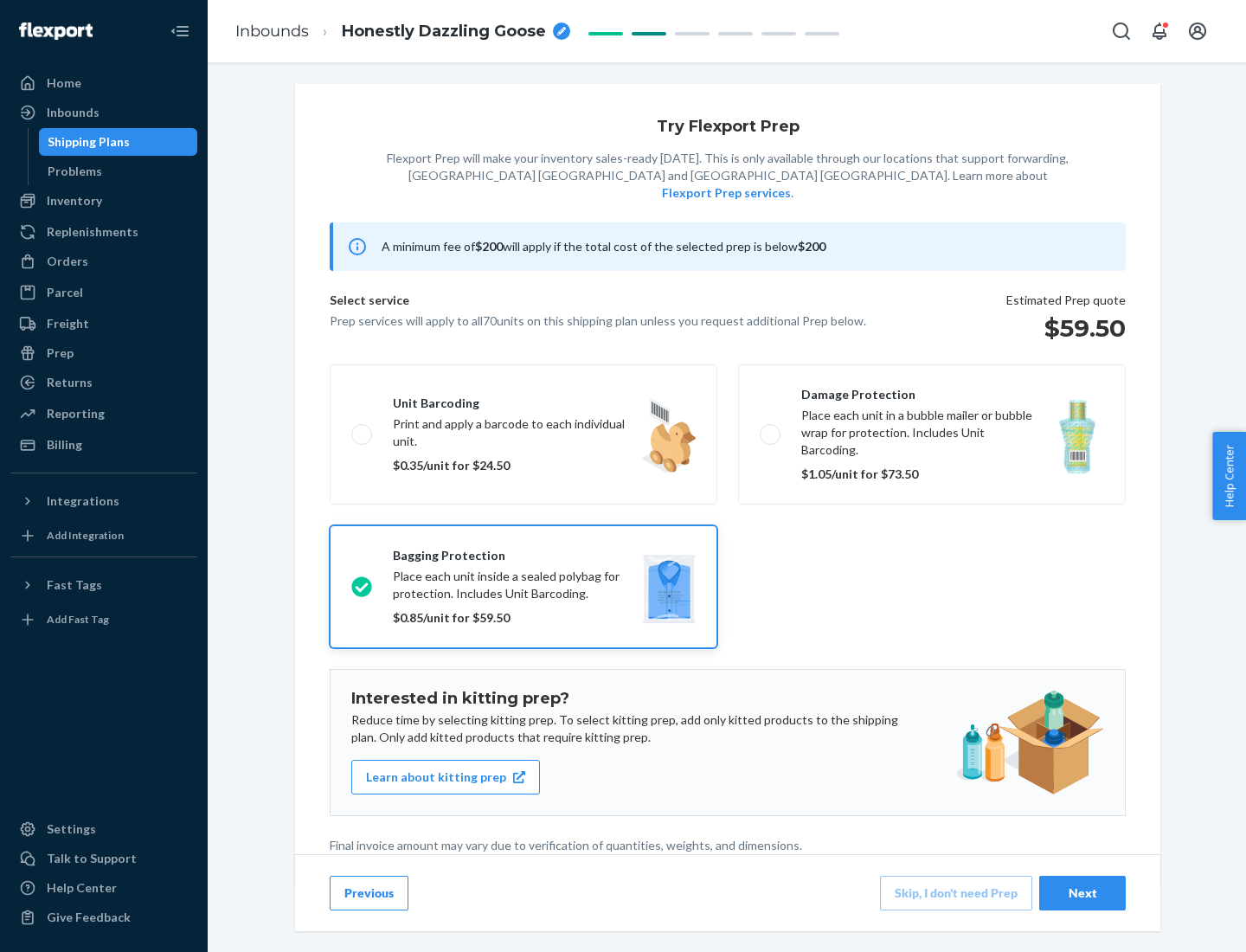
click at [1083, 892] on div "Next" at bounding box center [1082, 894] width 58 height 18
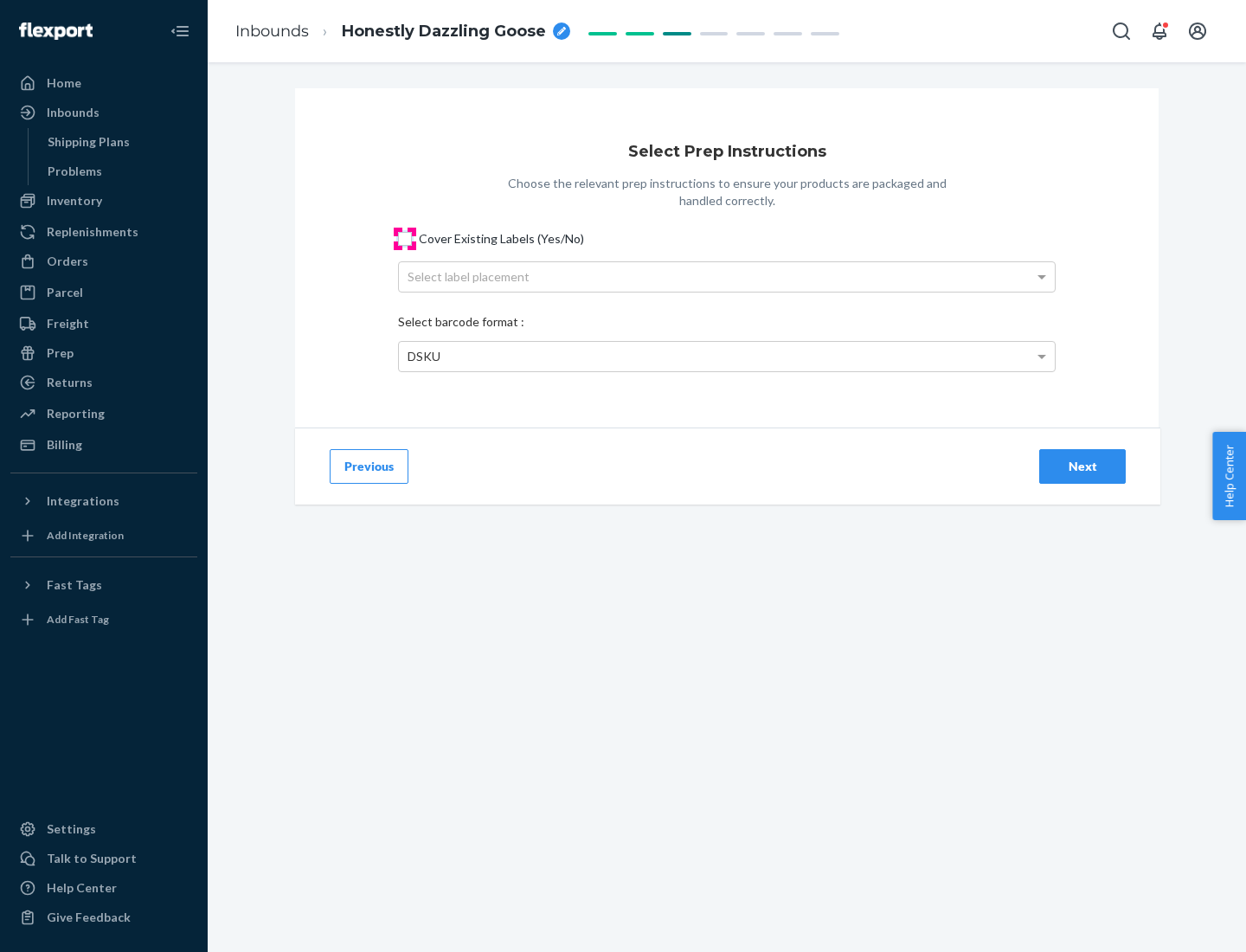
click at [405, 238] on input "Cover Existing Labels (Yes/No)" at bounding box center [405, 239] width 14 height 14
checkbox input "true"
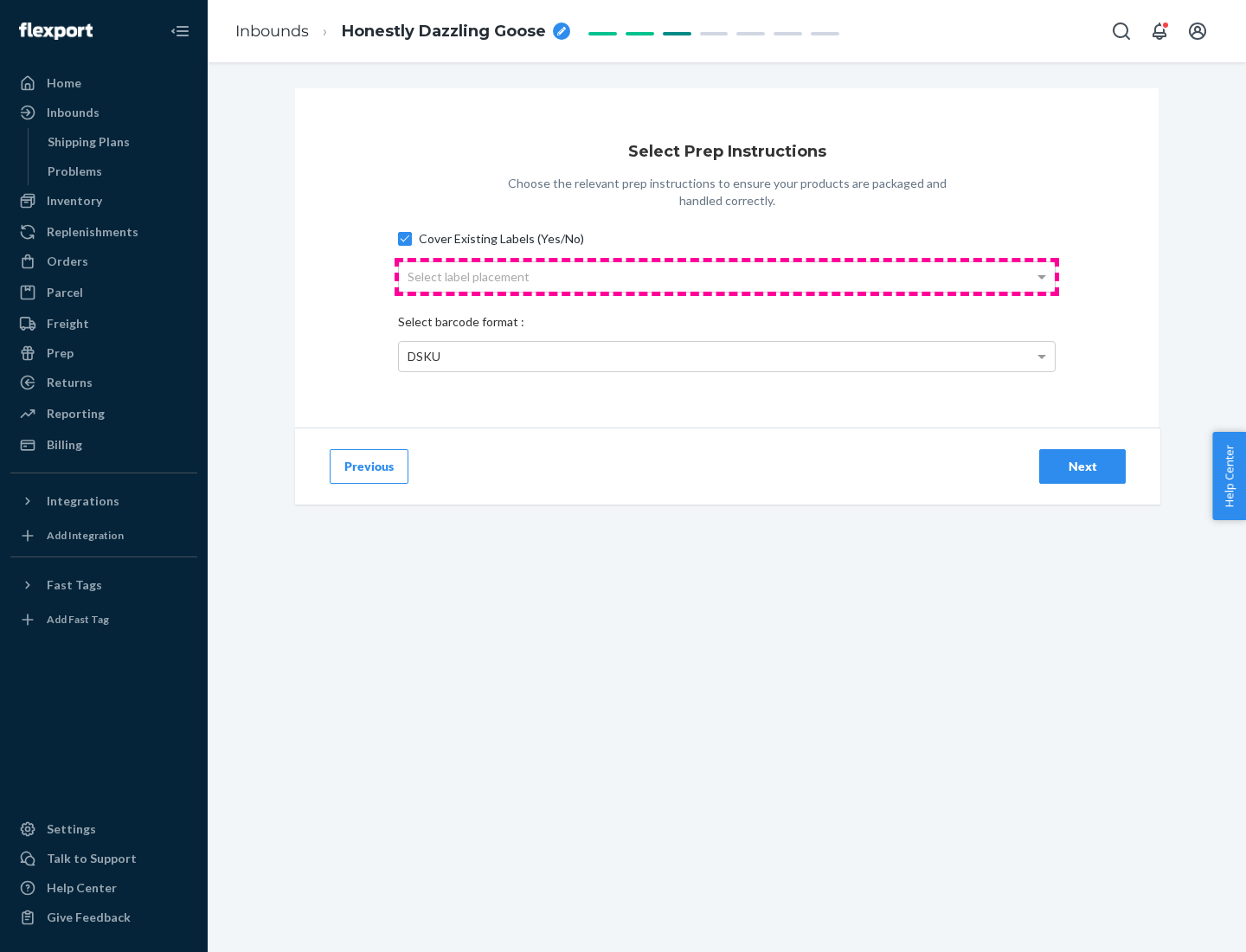
click at [727, 276] on div "Select label placement" at bounding box center [727, 276] width 656 height 29
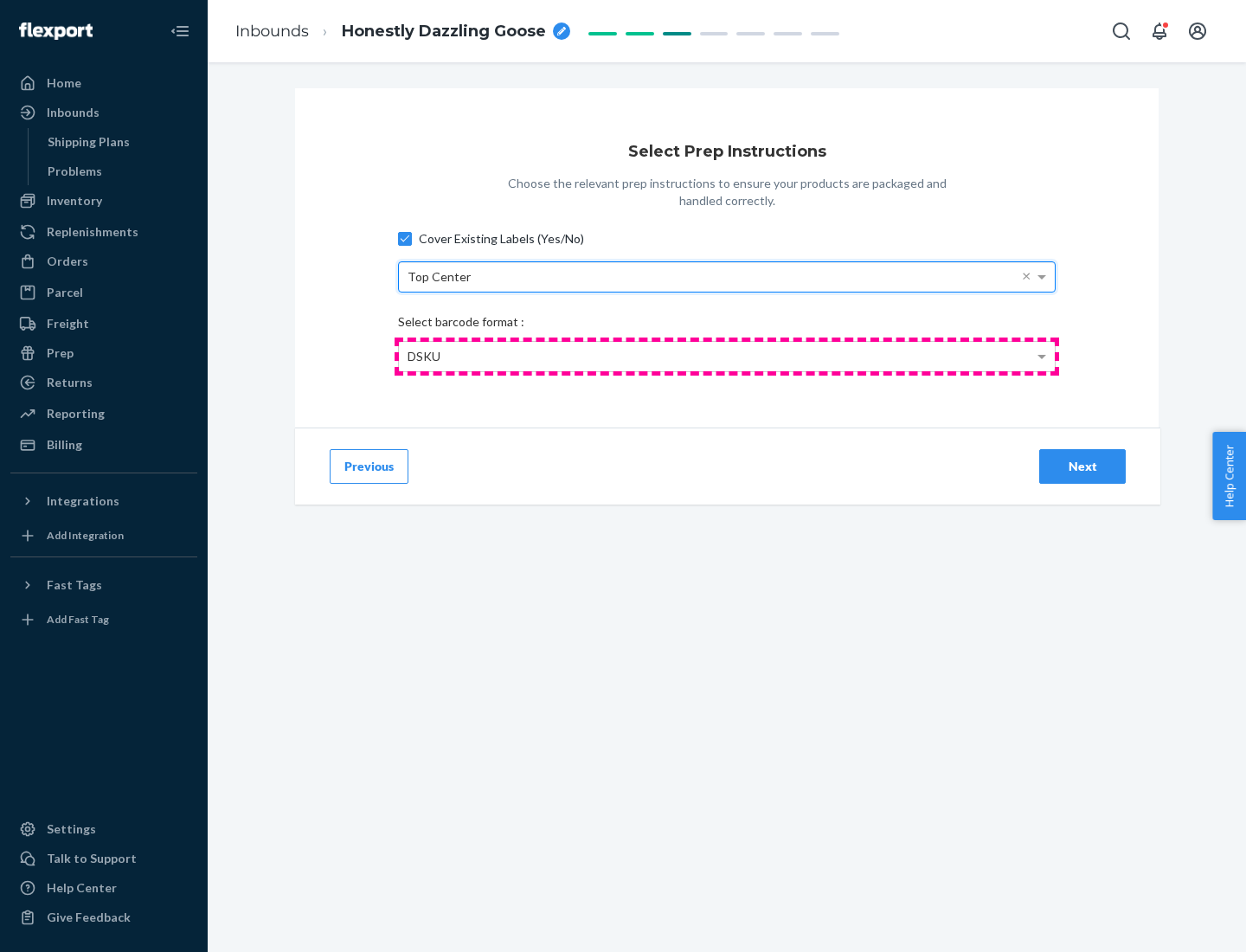
click at [727, 356] on div "DSKU" at bounding box center [727, 356] width 656 height 29
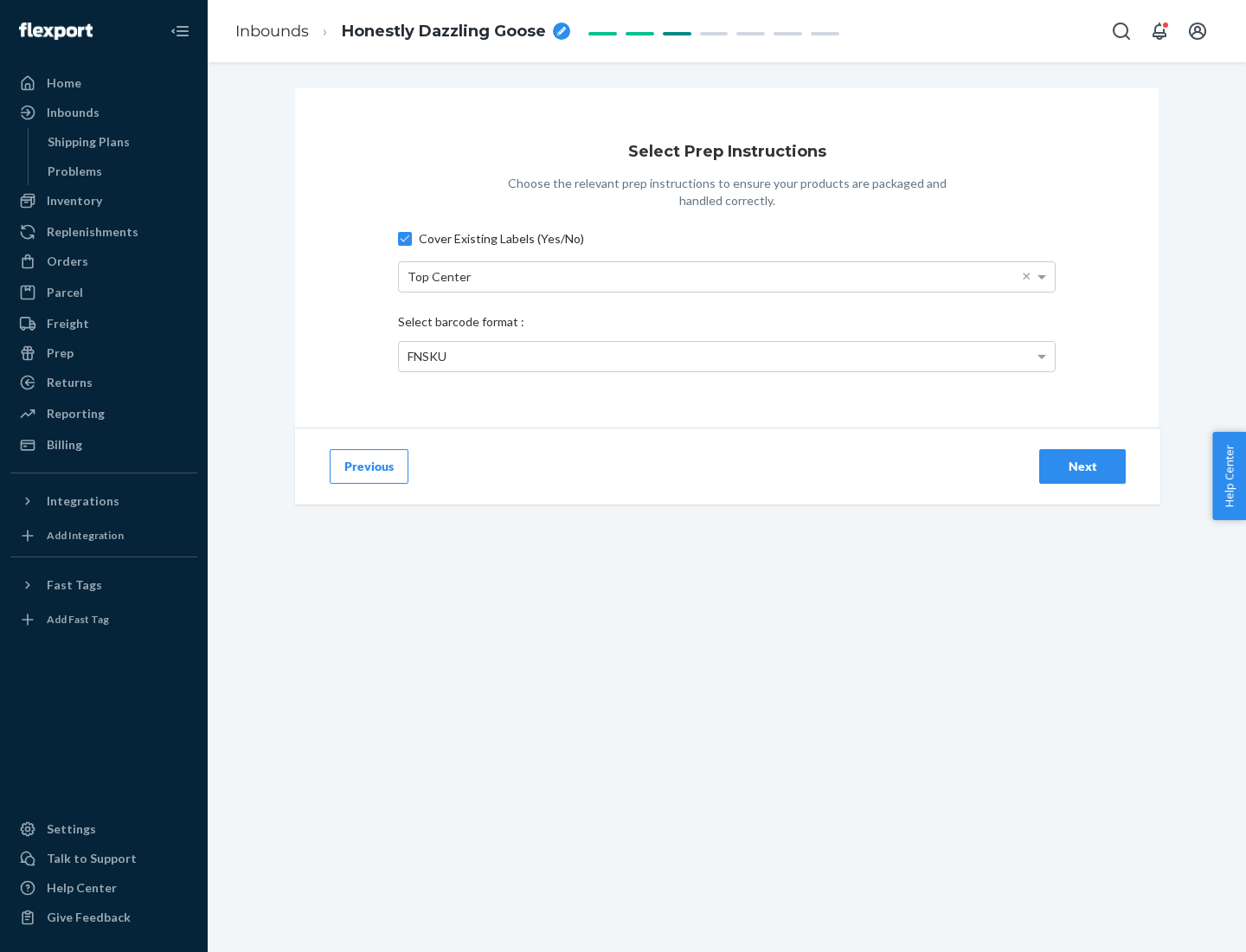
click at [1083, 465] on div "Next" at bounding box center [1082, 466] width 58 height 18
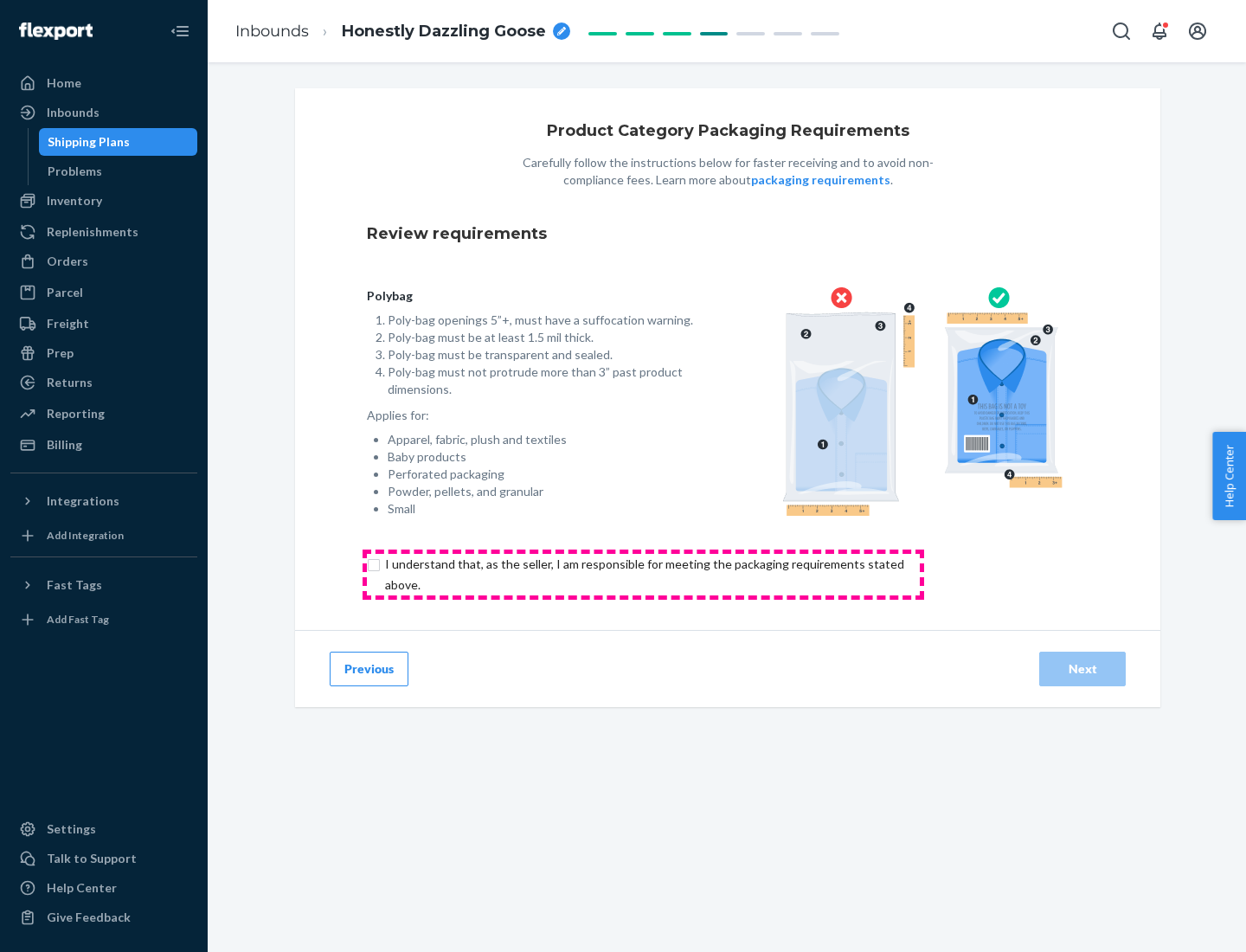
click at [643, 573] on input "checkbox" at bounding box center [655, 574] width 575 height 42
checkbox input "true"
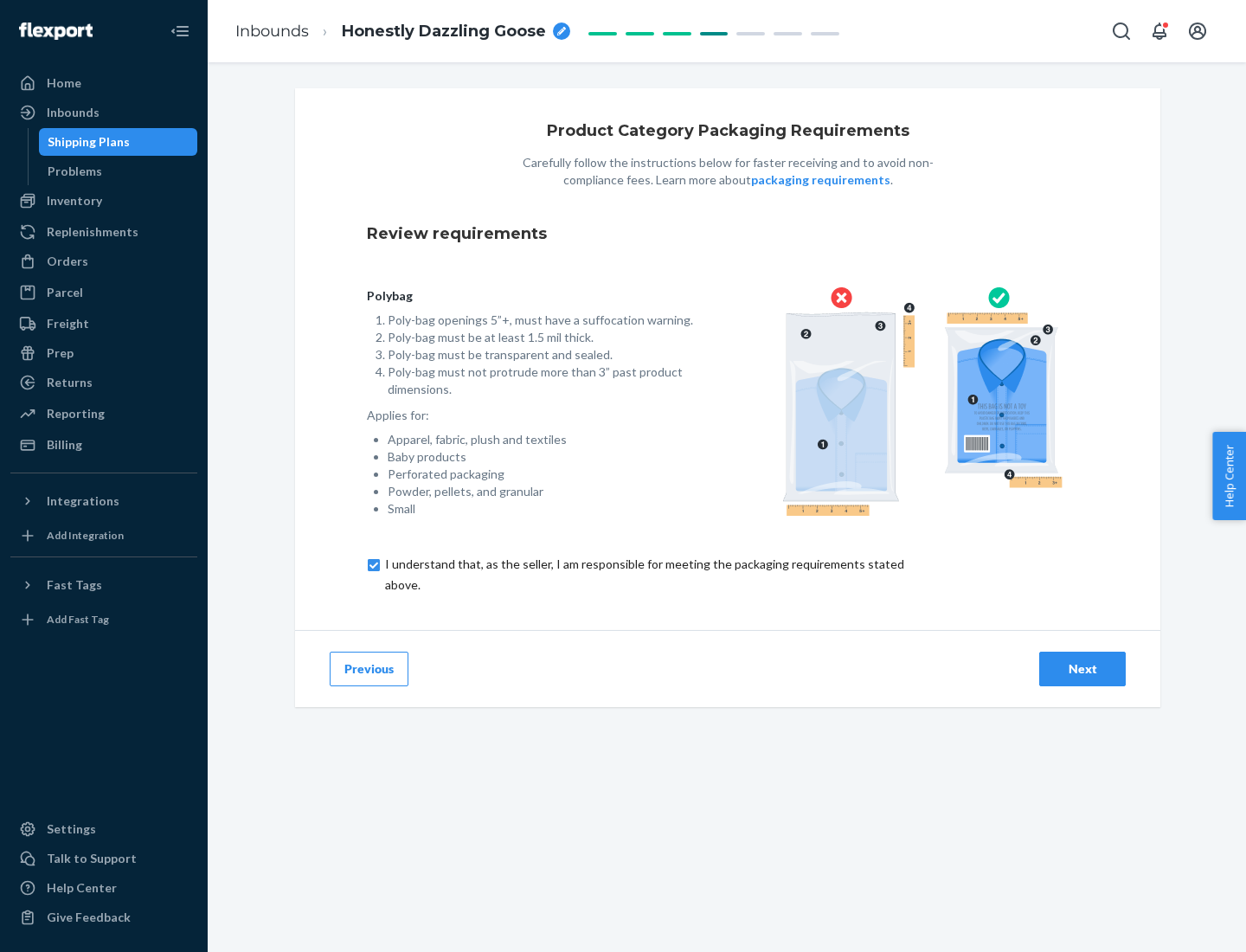
click at [1083, 668] on div "Next" at bounding box center [1082, 669] width 58 height 18
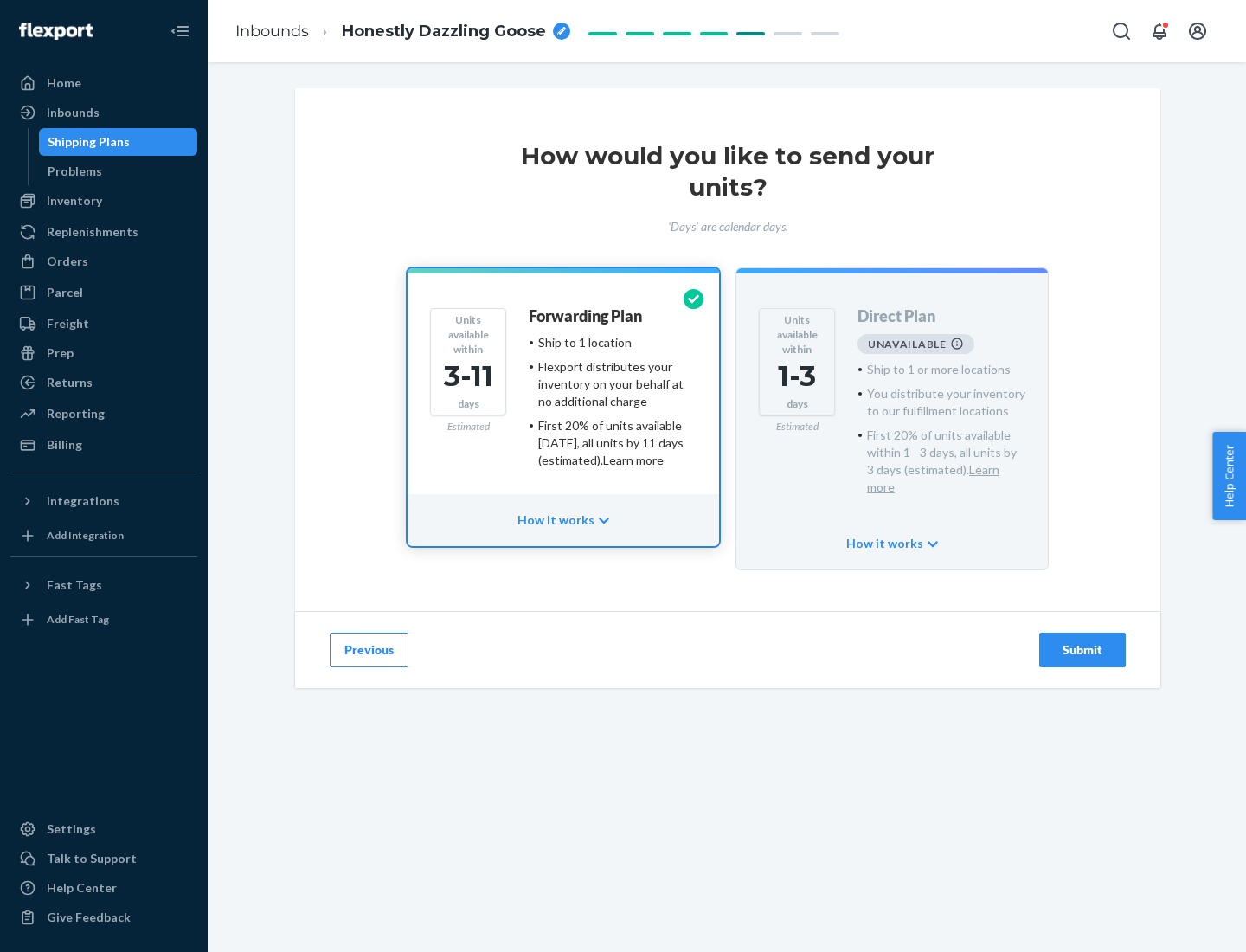
click at [587, 316] on h4 "Forwarding Plan" at bounding box center [586, 317] width 113 height 18
click at [1083, 641] on div "Submit" at bounding box center [1082, 650] width 58 height 18
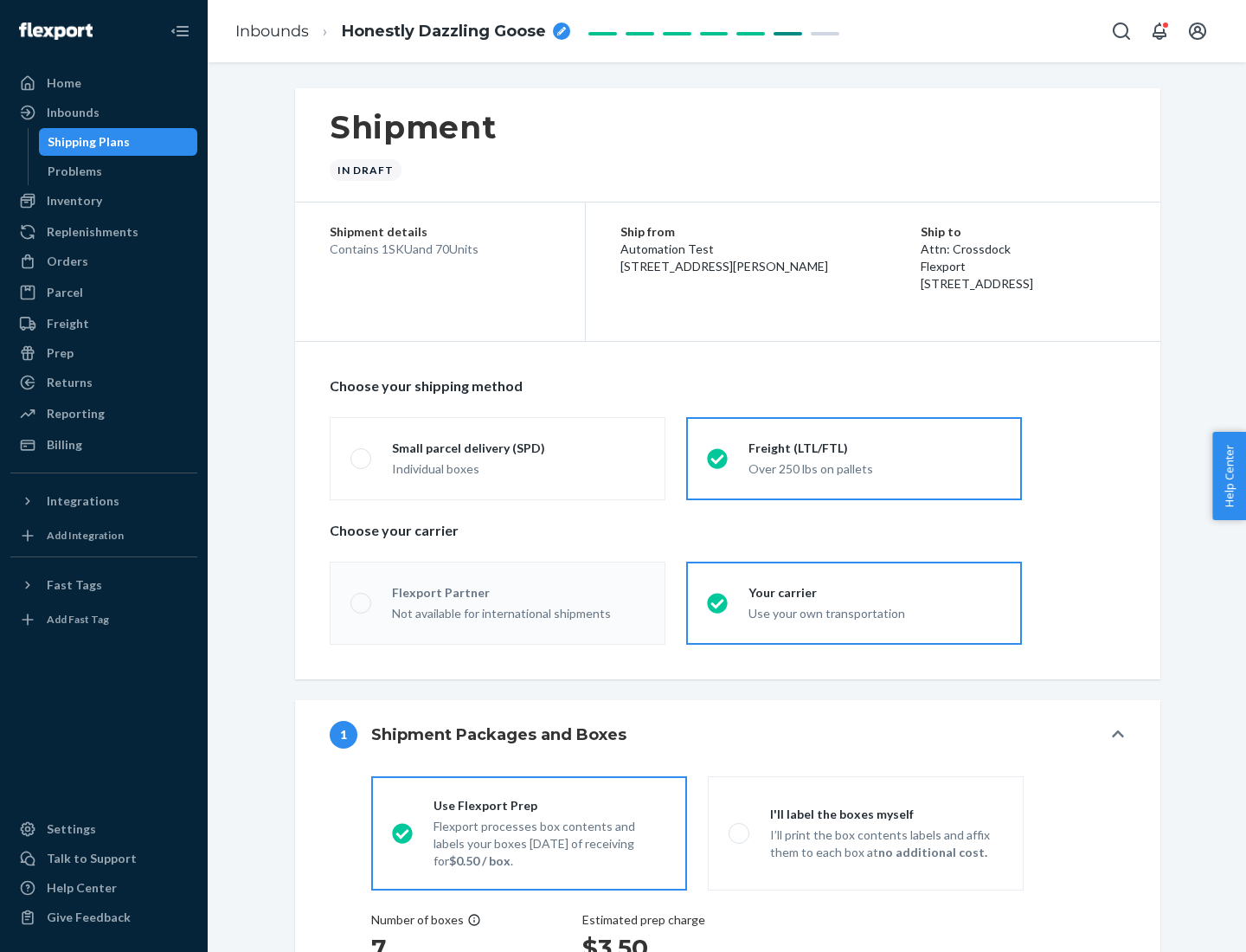
radio input "true"
radio input "false"
radio input "true"
radio input "false"
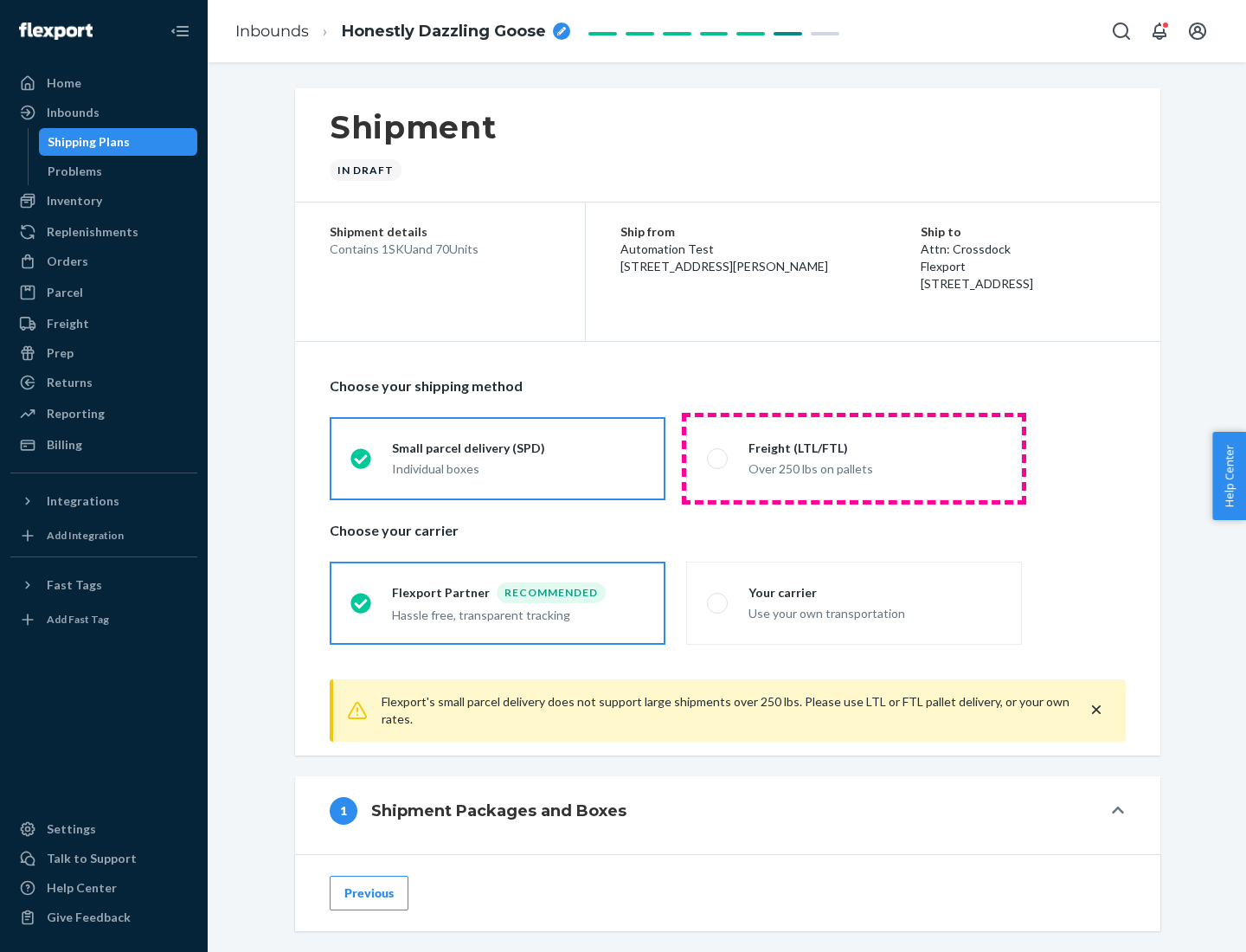
click at [854, 457] on div "Over 250 lbs on pallets" at bounding box center [875, 466] width 253 height 20
click at [719, 457] on input "Freight (LTL/FTL) Over 250 lbs on pallets" at bounding box center [712, 458] width 12 height 12
radio input "true"
radio input "false"
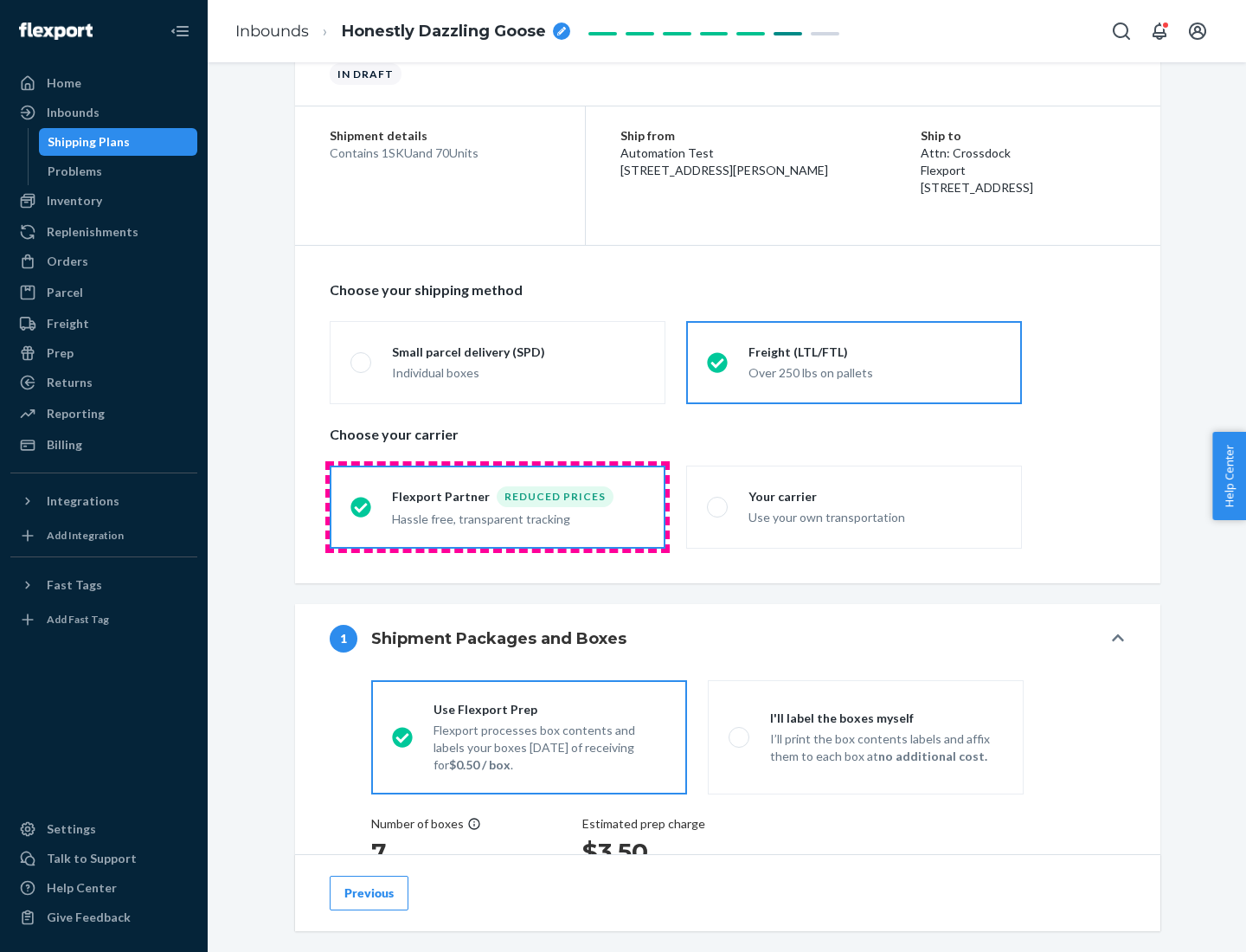
click at [497, 507] on div "Hassle free, transparent tracking" at bounding box center [519, 517] width 253 height 20
click at [362, 506] on input "Flexport Partner Reduced prices Hassle free, transparent tracking" at bounding box center [356, 506] width 12 height 12
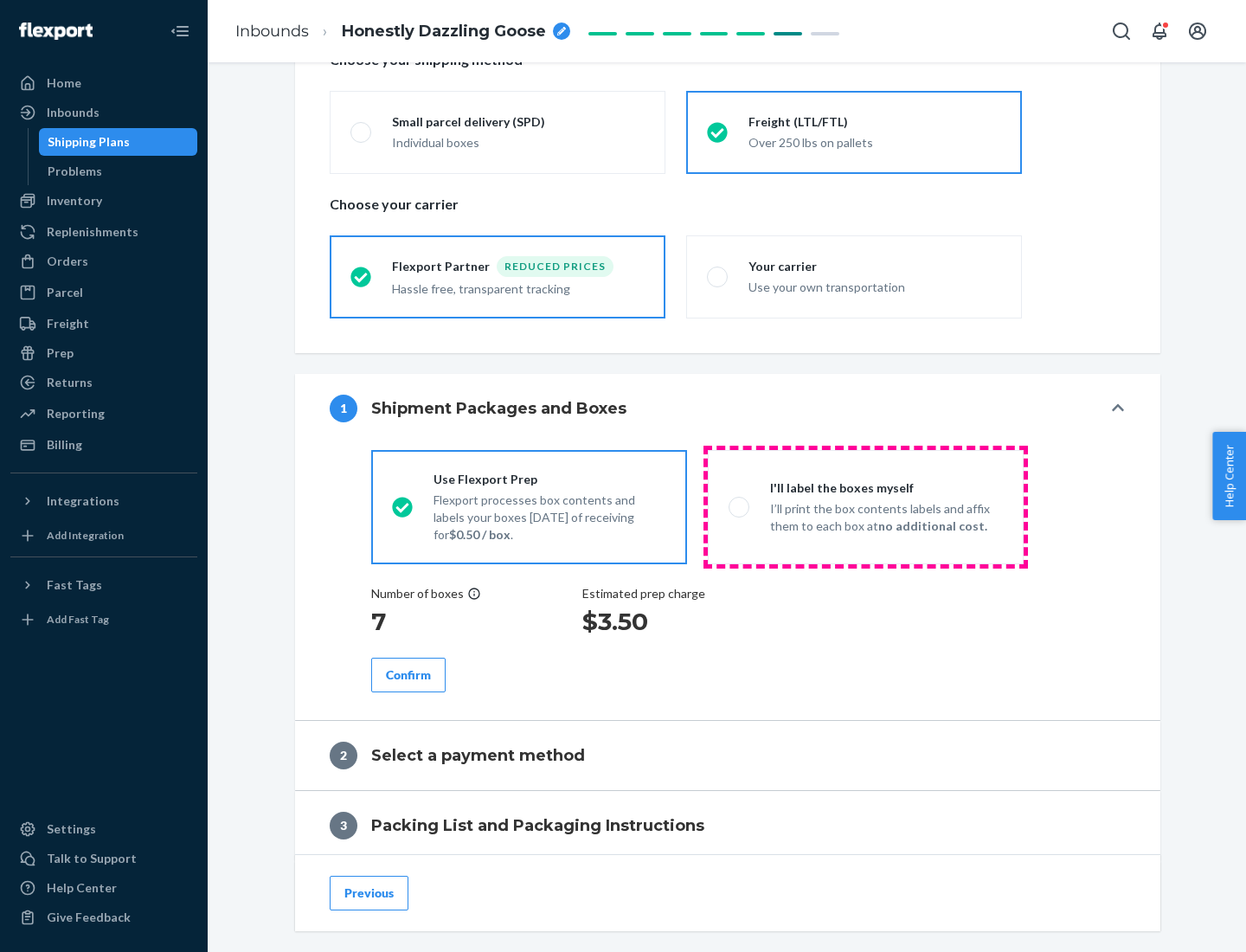
click at [865, 506] on p "I’ll print the box contents labels and affix them to each box at no additional …" at bounding box center [886, 517] width 233 height 35
click at [740, 506] on input "I'll label the boxes myself I’ll print the box contents labels and affix them t…" at bounding box center [735, 506] width 12 height 12
radio input "true"
radio input "false"
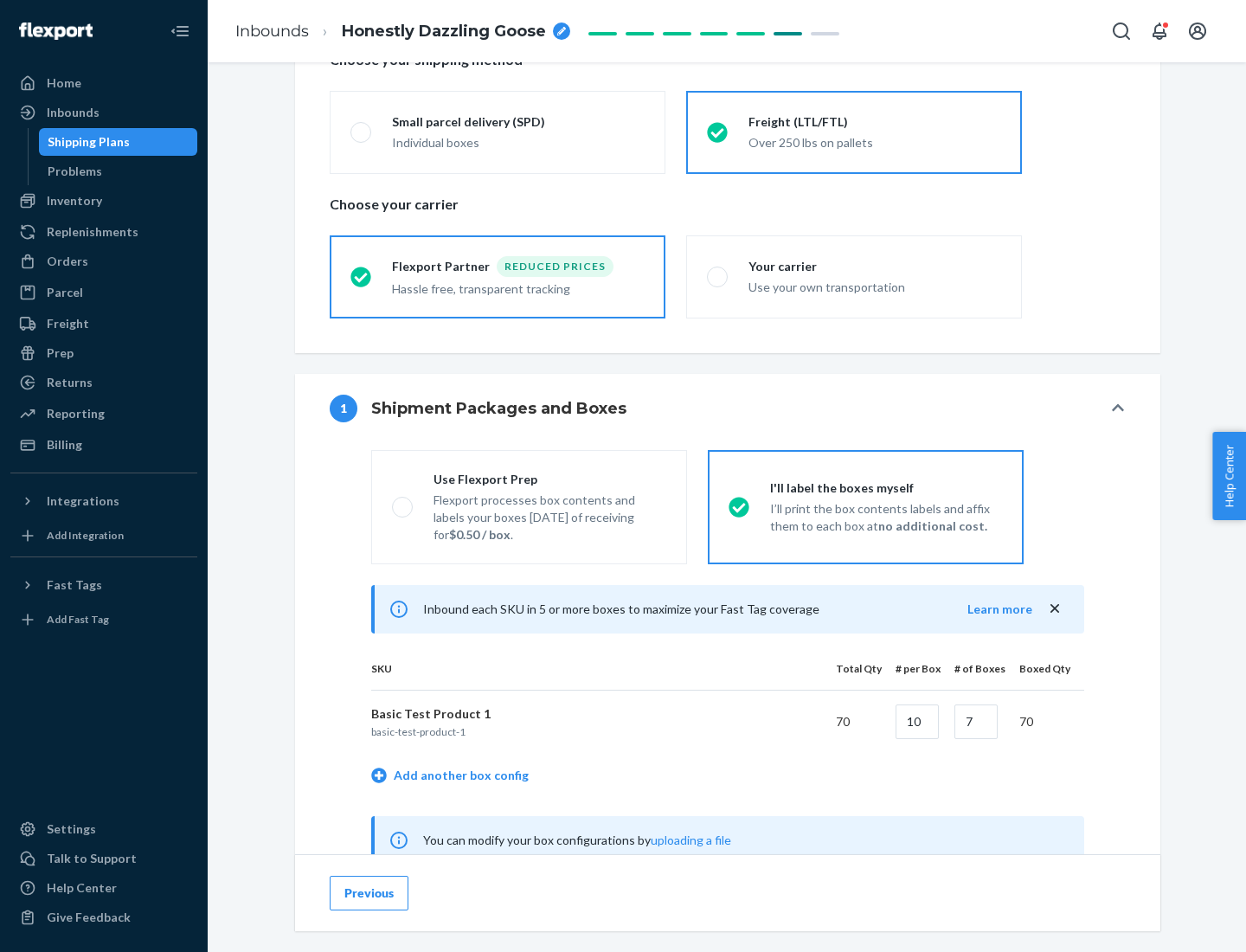
scroll to position [541, 0]
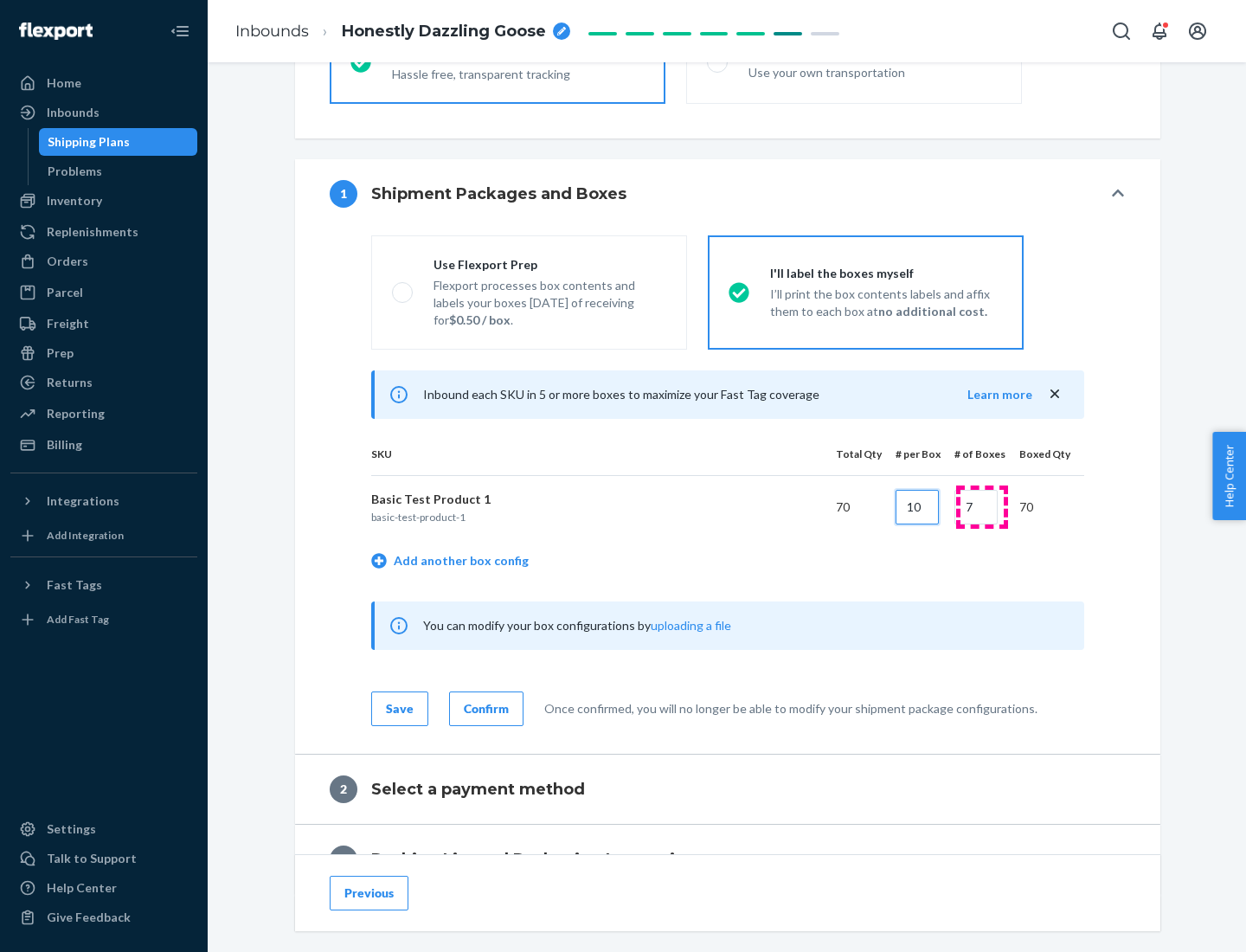
type input "10"
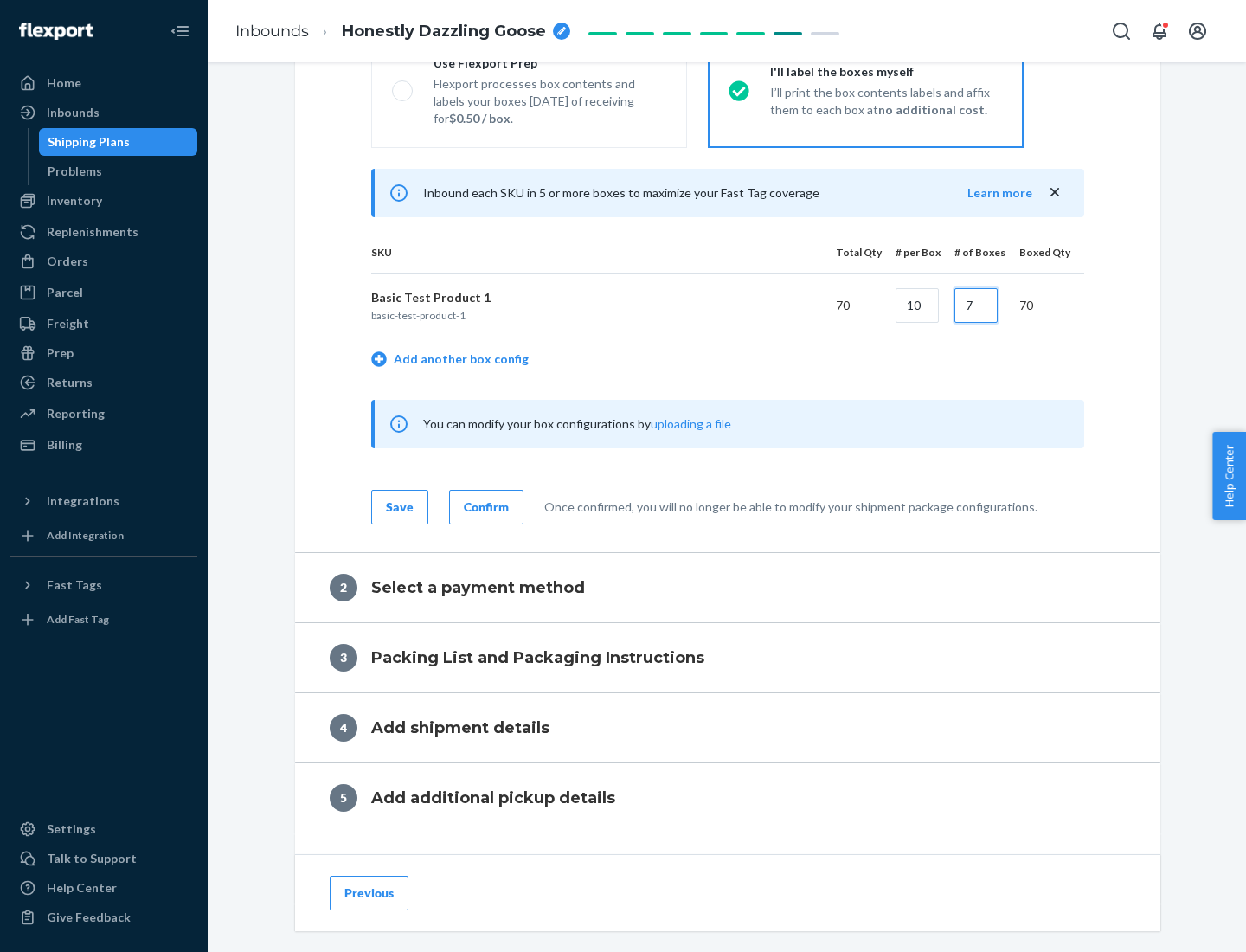
type input "7"
click at [484, 506] on div "Confirm" at bounding box center [486, 507] width 45 height 18
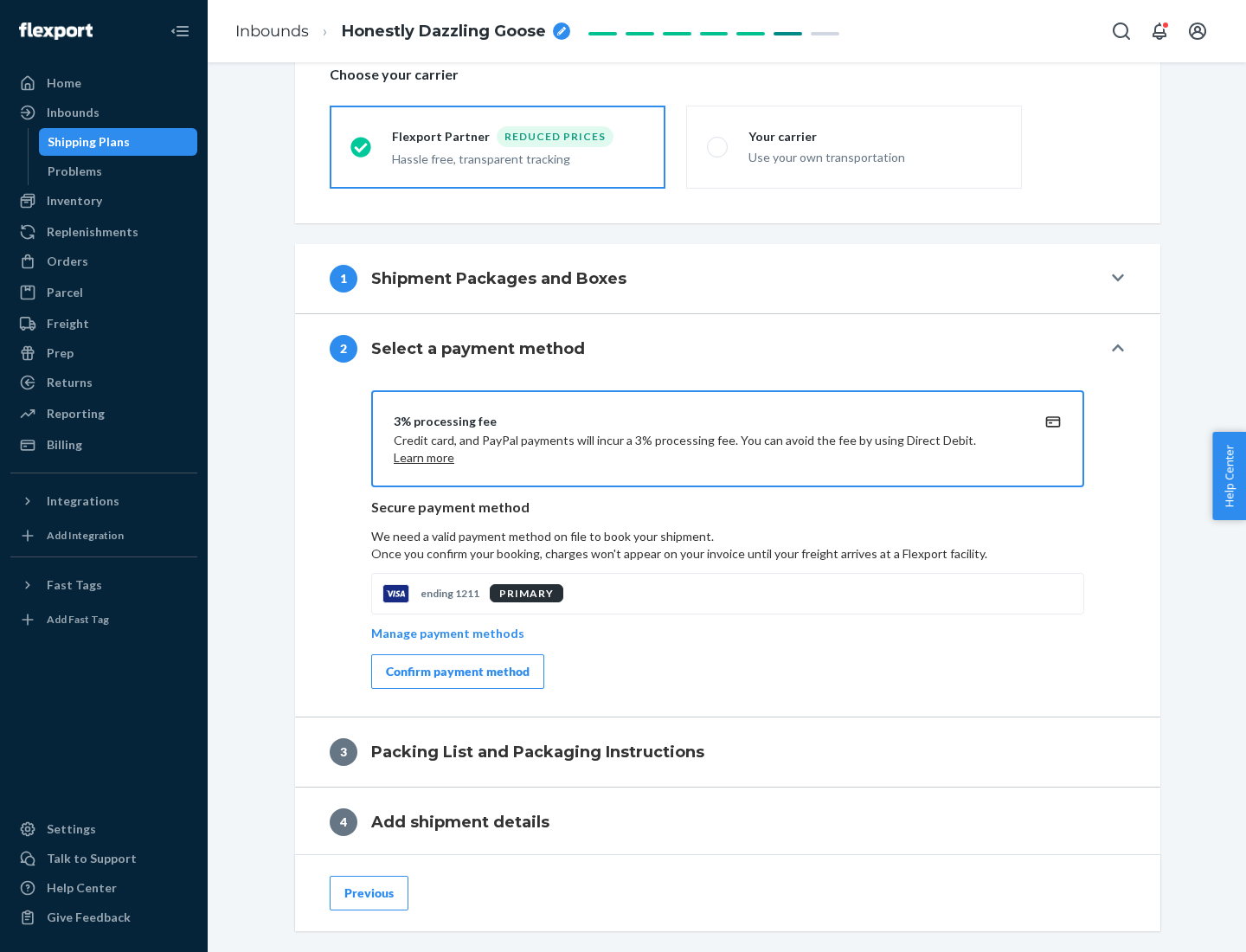
scroll to position [620, 0]
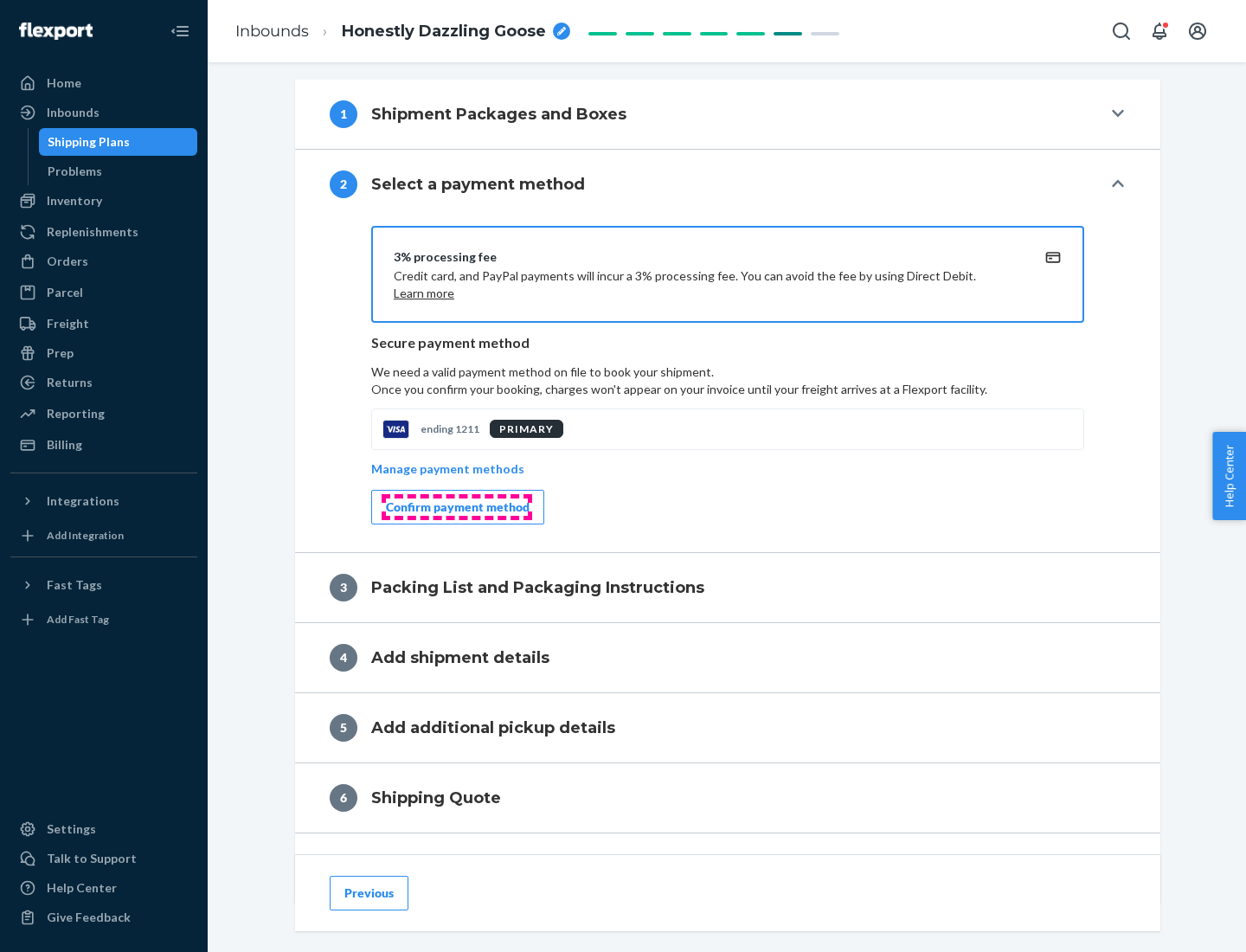
click at [456, 507] on div "Confirm payment method" at bounding box center [458, 507] width 143 height 18
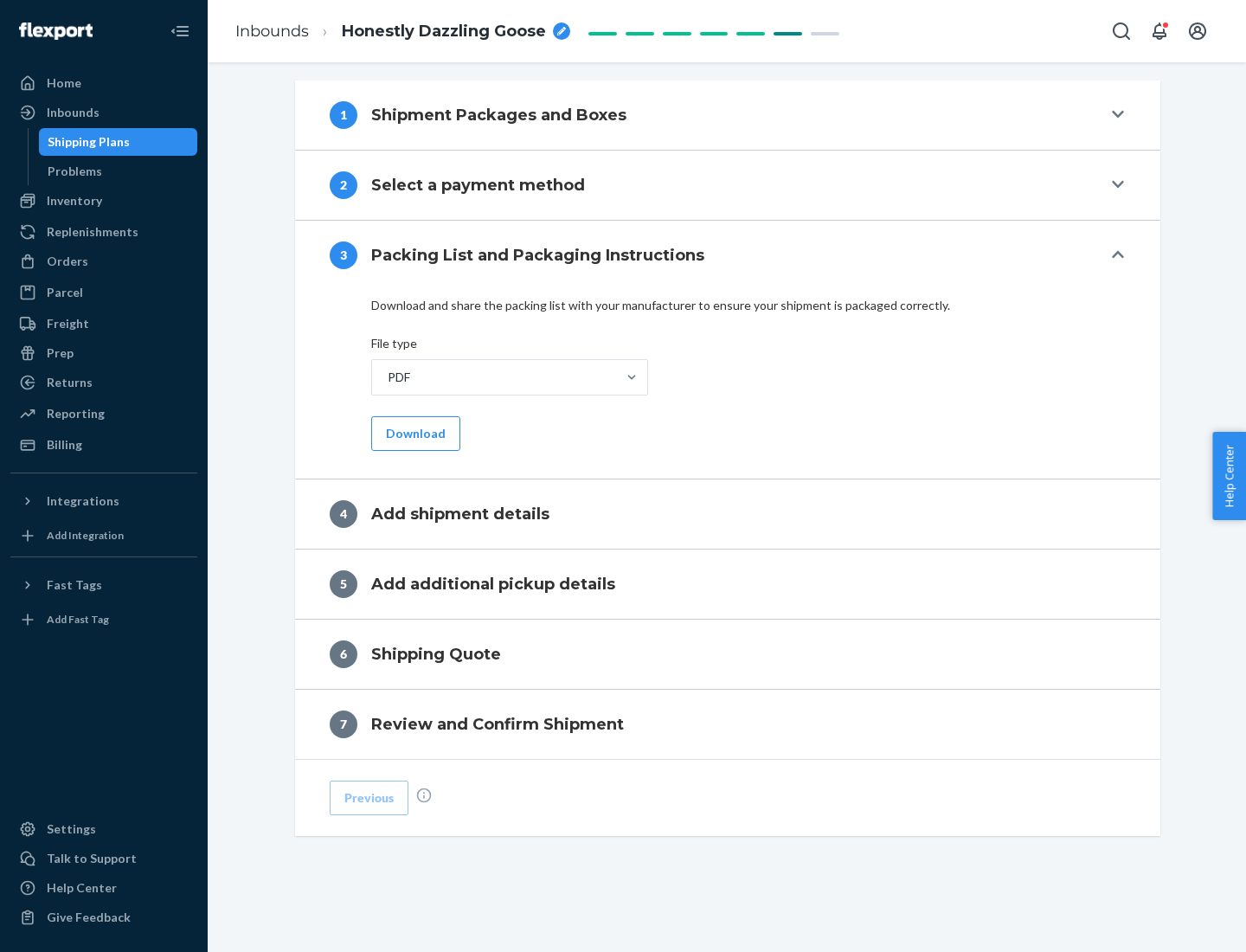
scroll to position [546, 0]
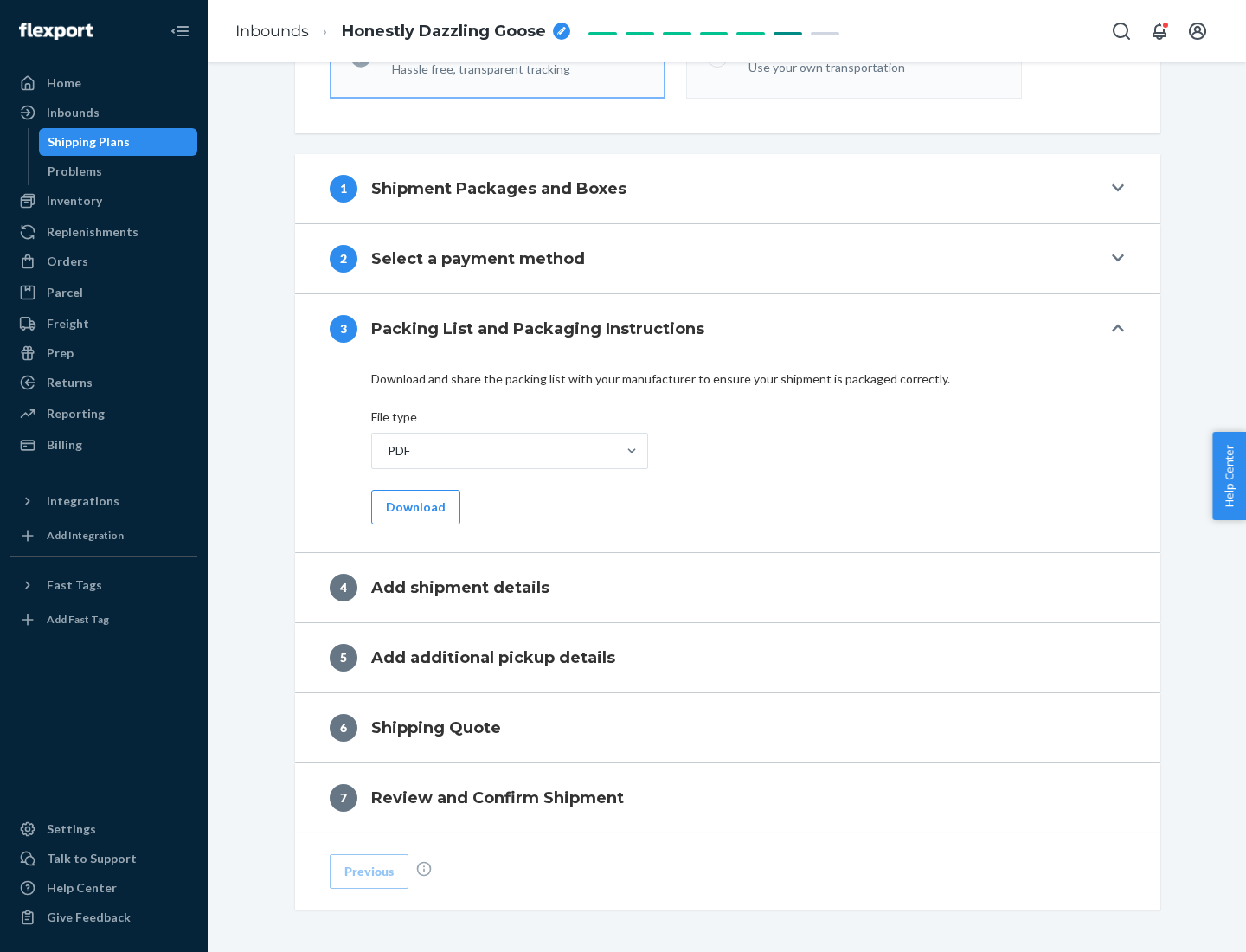
click at [414, 506] on button "Download" at bounding box center [416, 507] width 89 height 35
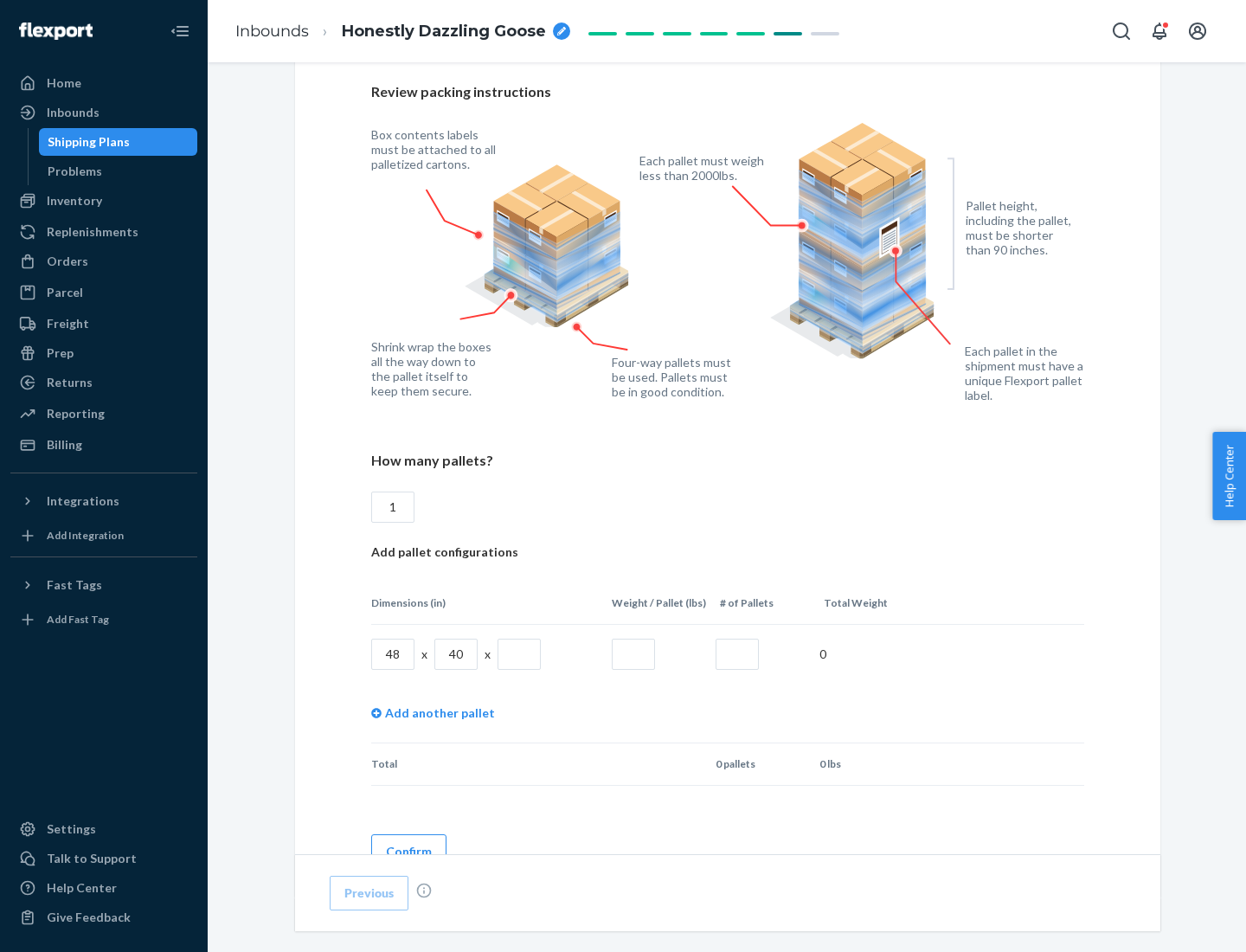
scroll to position [1187, 0]
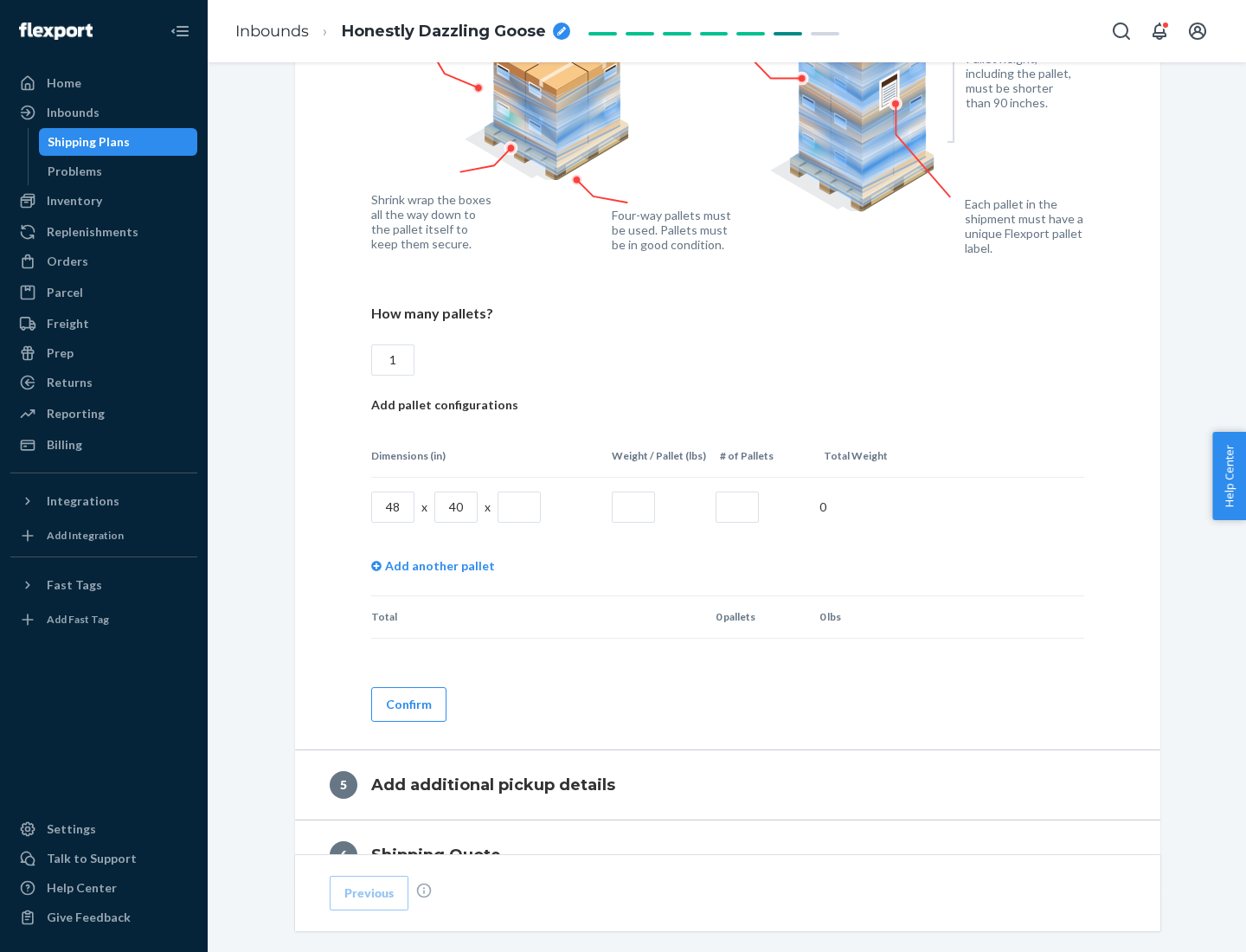
type input "1"
type input "40"
type input "200"
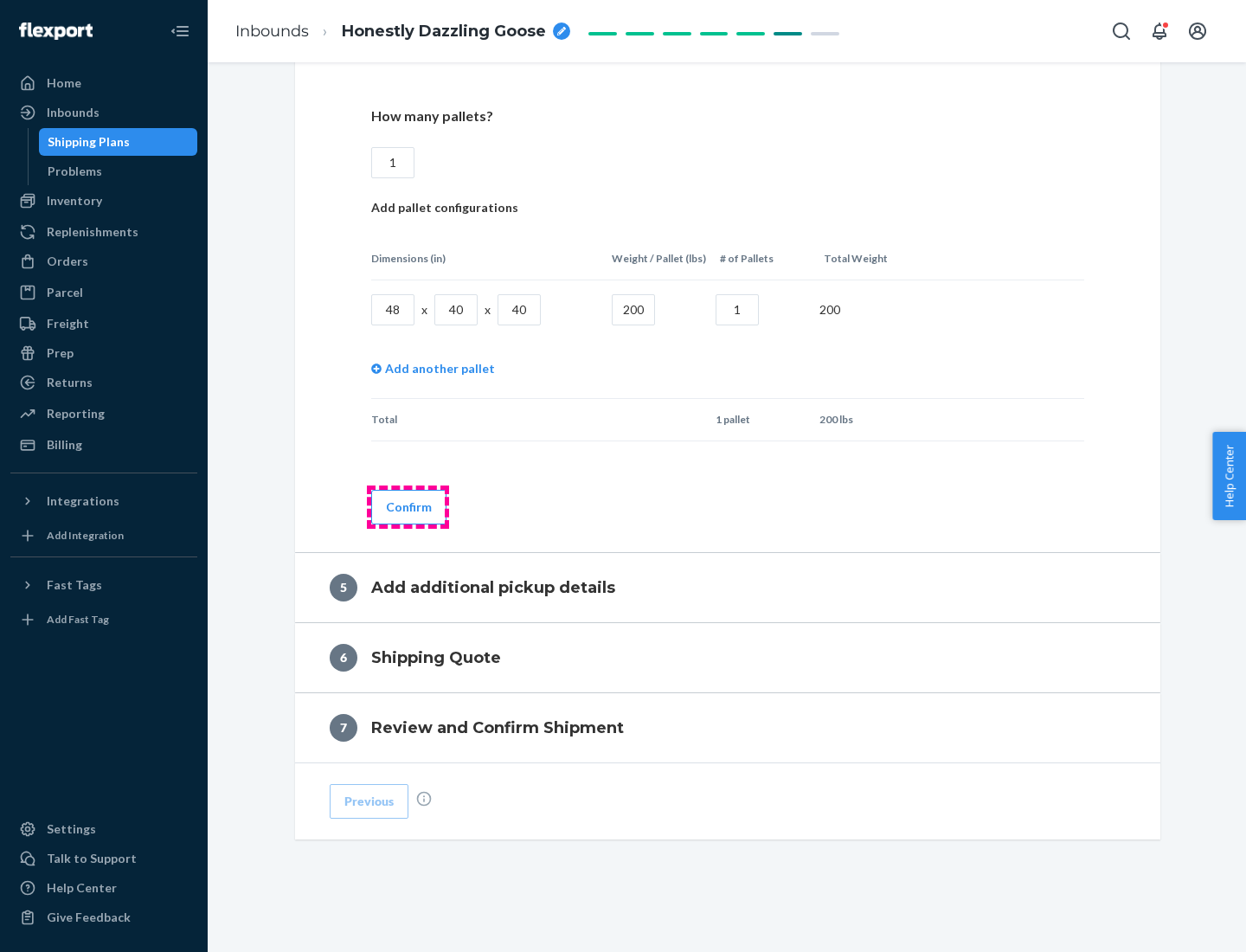
type input "1"
click at [408, 506] on button "Confirm" at bounding box center [409, 507] width 75 height 35
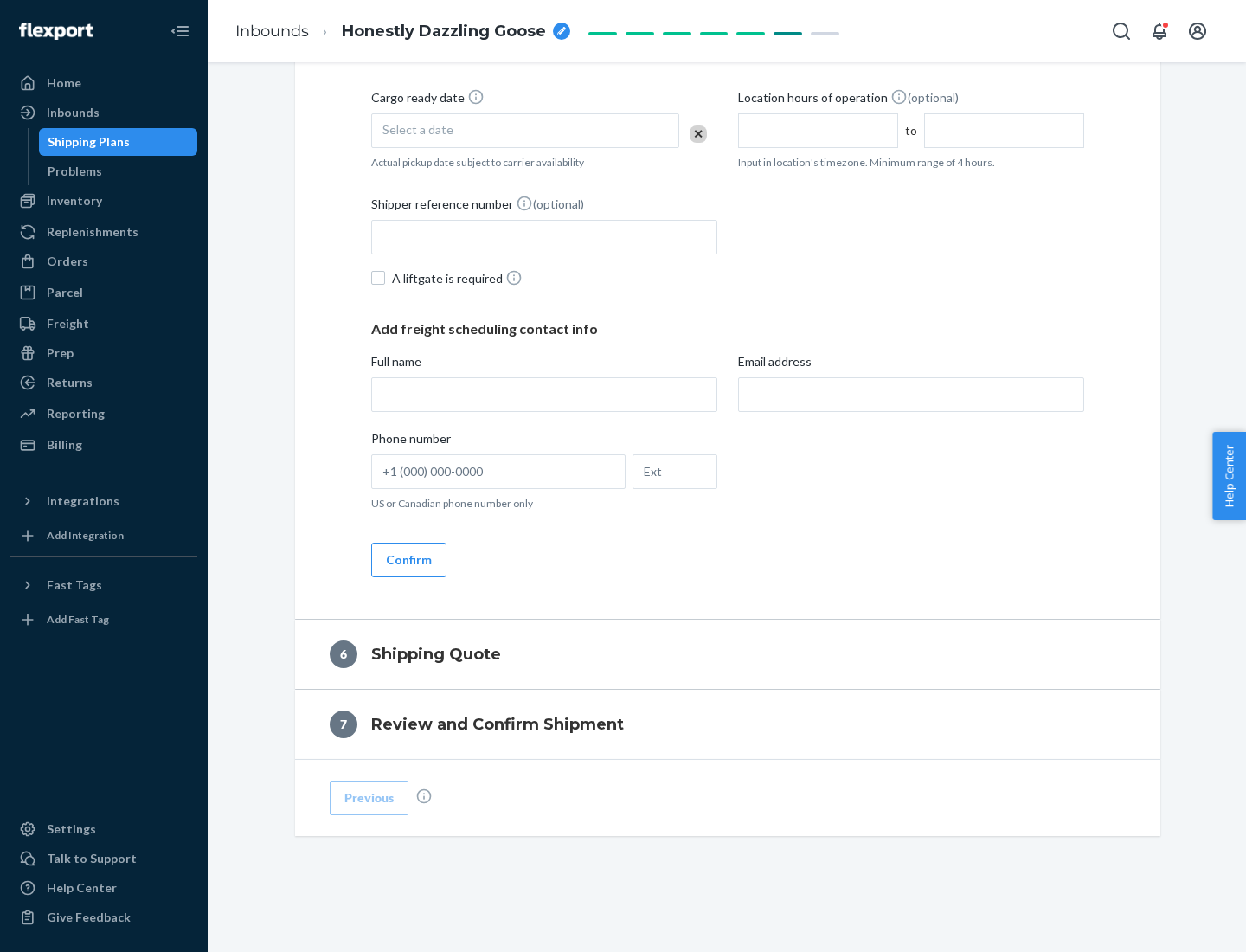
scroll to position [592, 0]
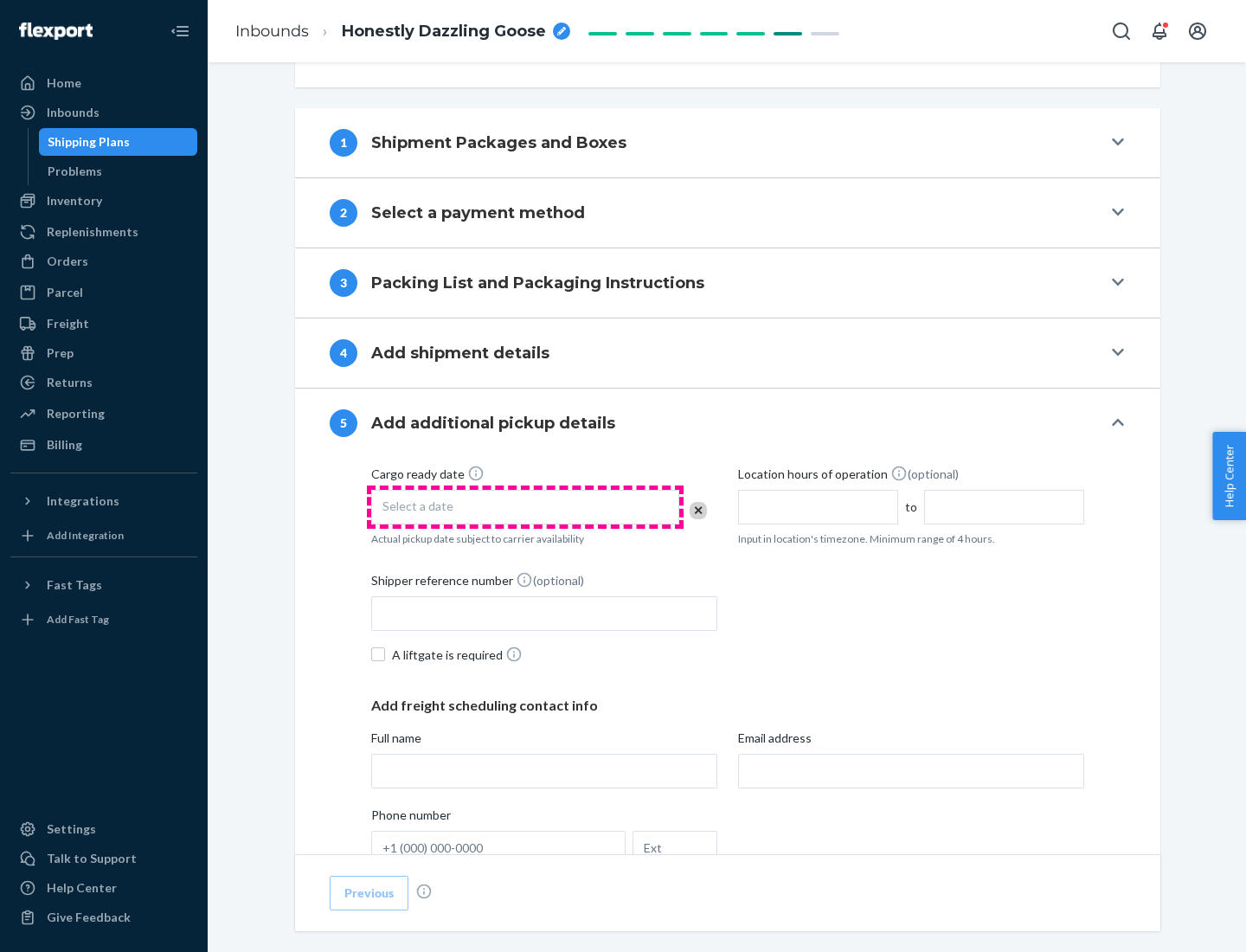
click at [526, 506] on div "Select a date" at bounding box center [526, 507] width 308 height 35
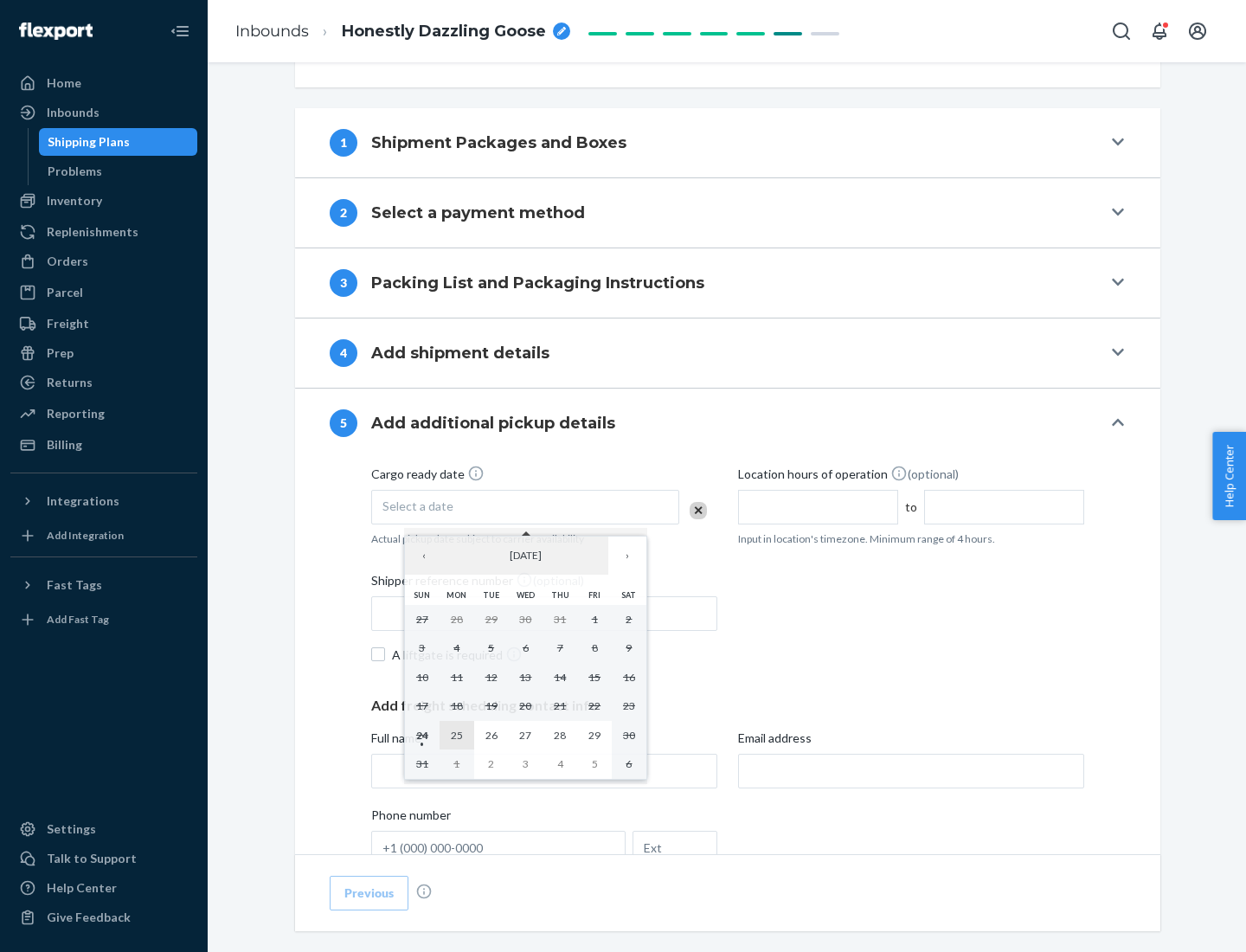
click at [456, 734] on abbr "25" at bounding box center [458, 735] width 12 height 13
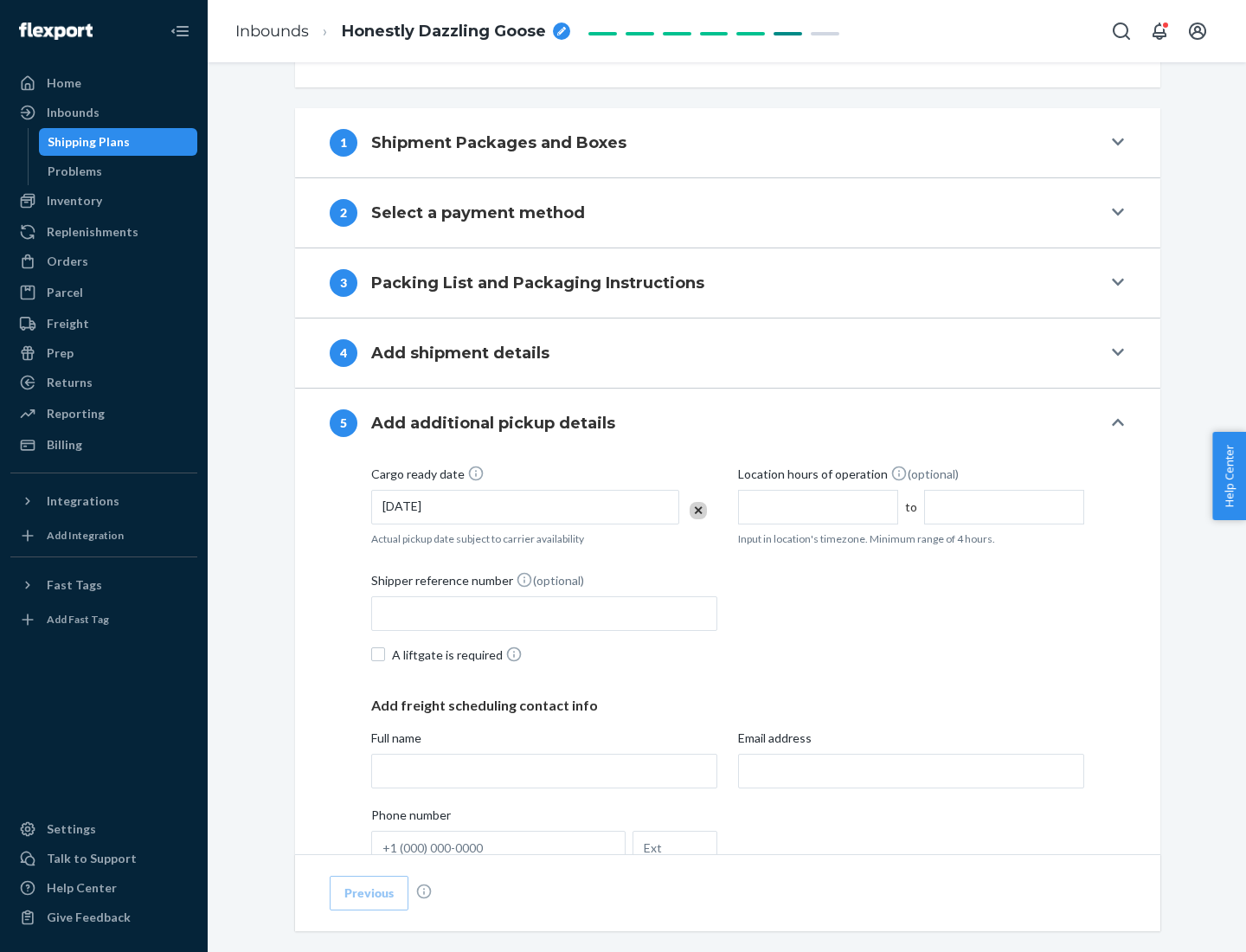
scroll to position [856, 0]
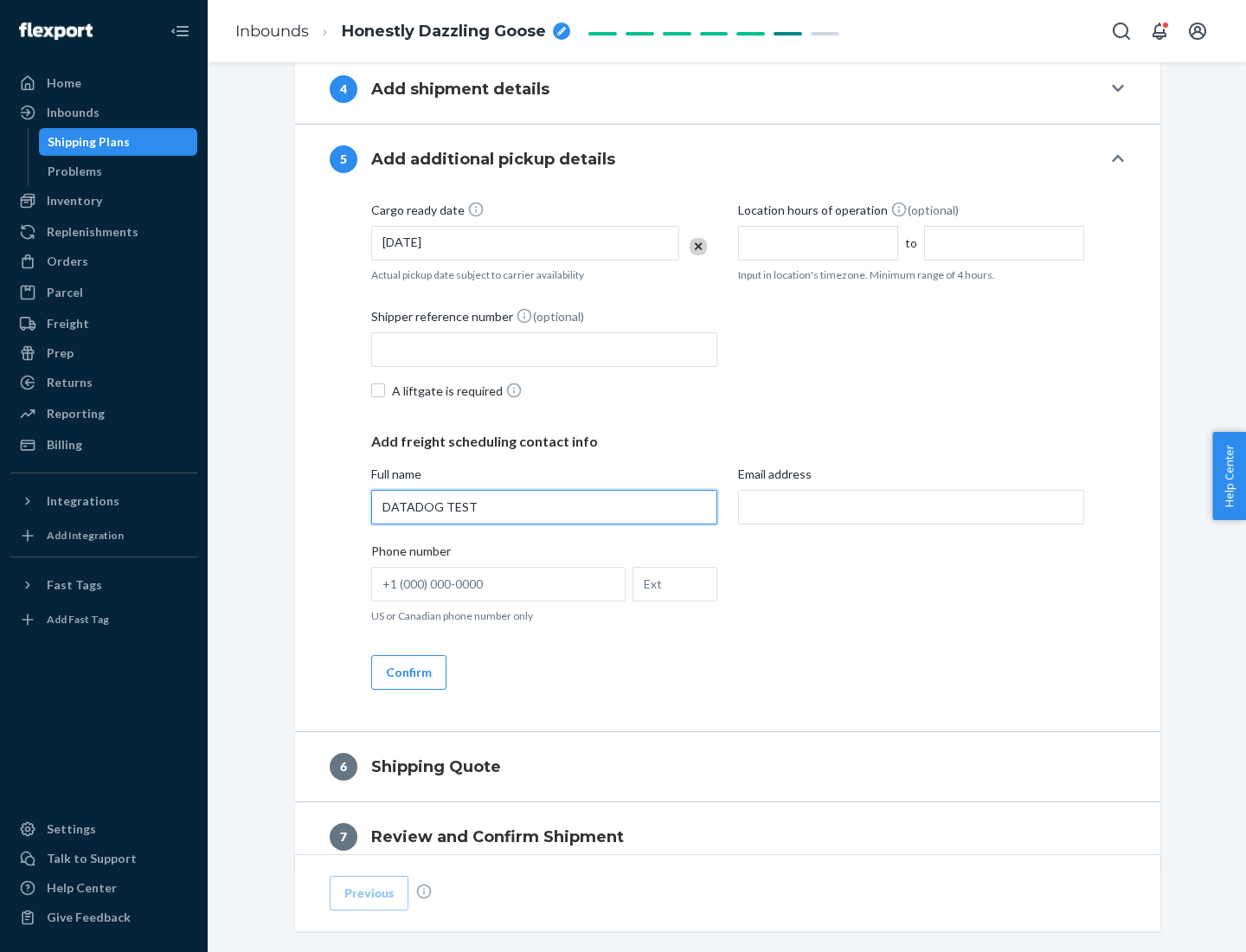
type input "DATADOG TEST"
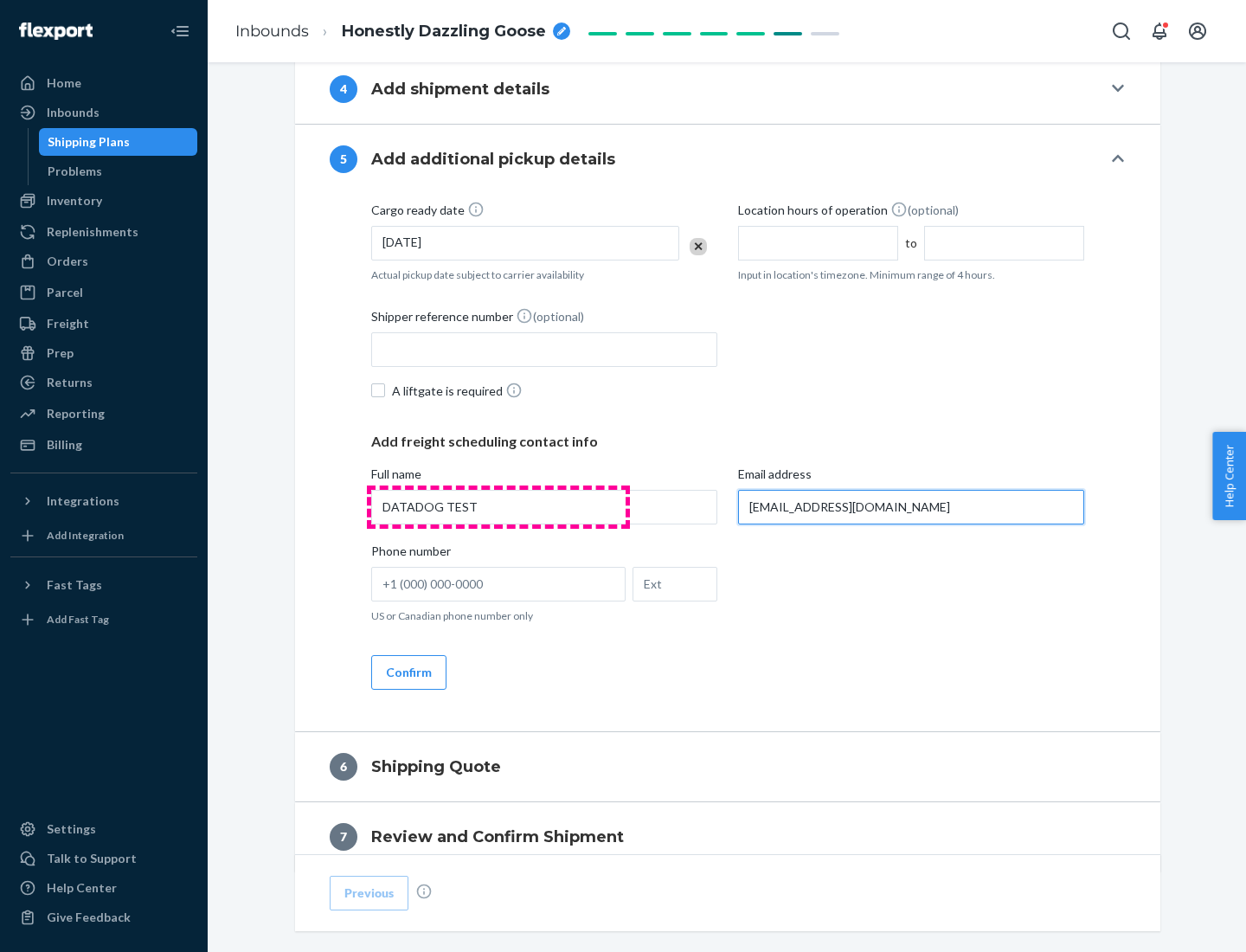
scroll to position [933, 0]
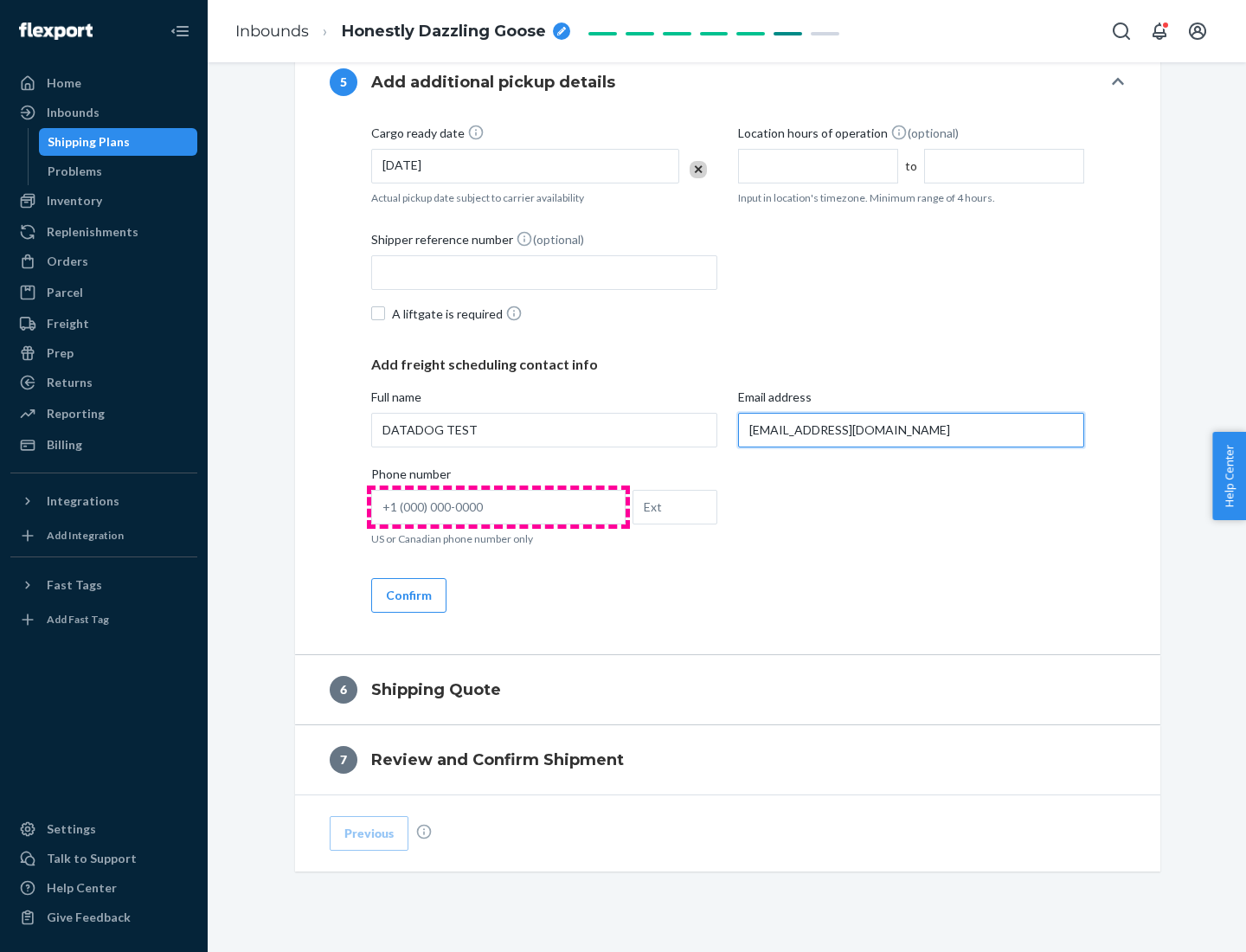
type input "[EMAIL_ADDRESS][DOMAIN_NAME]"
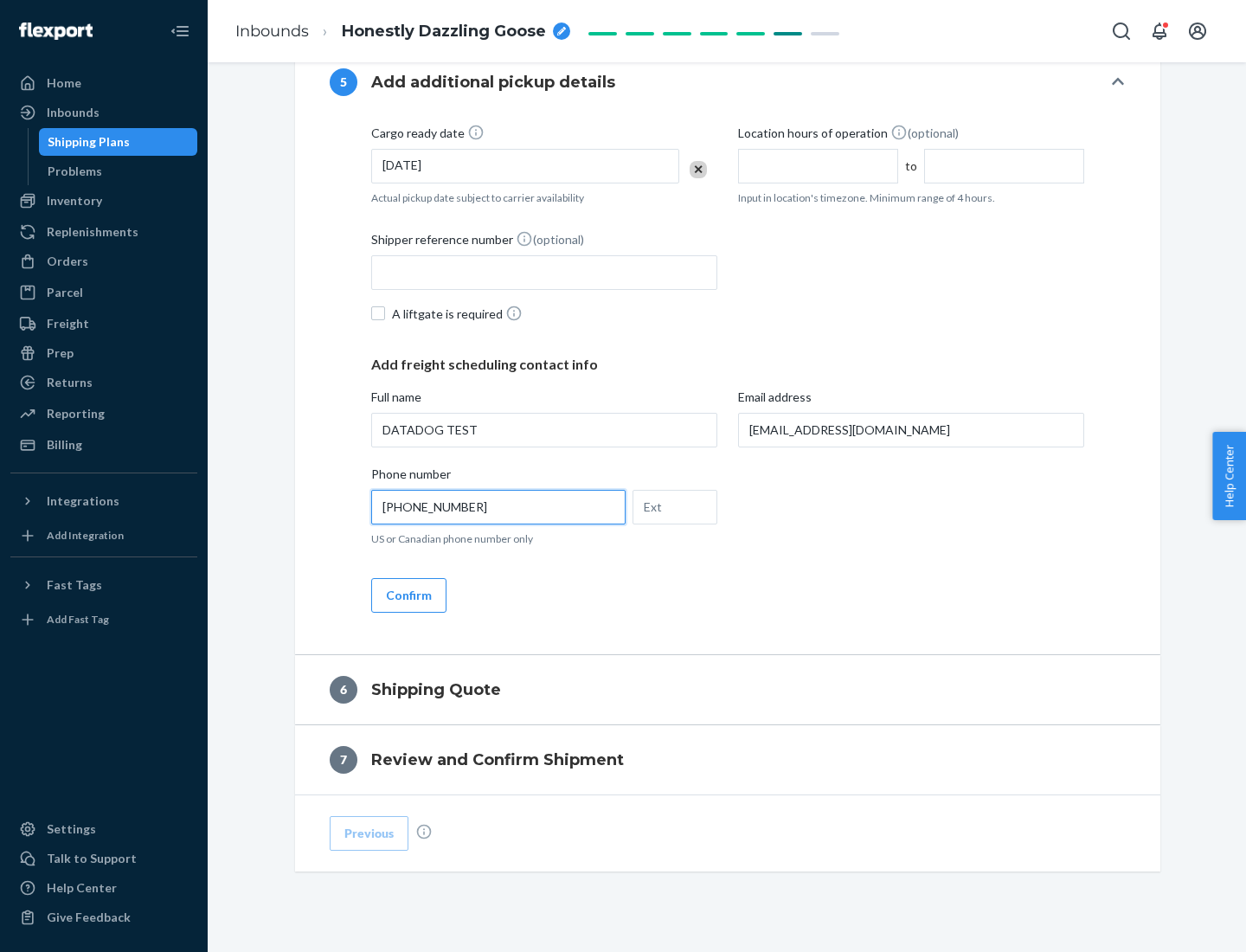
scroll to position [968, 0]
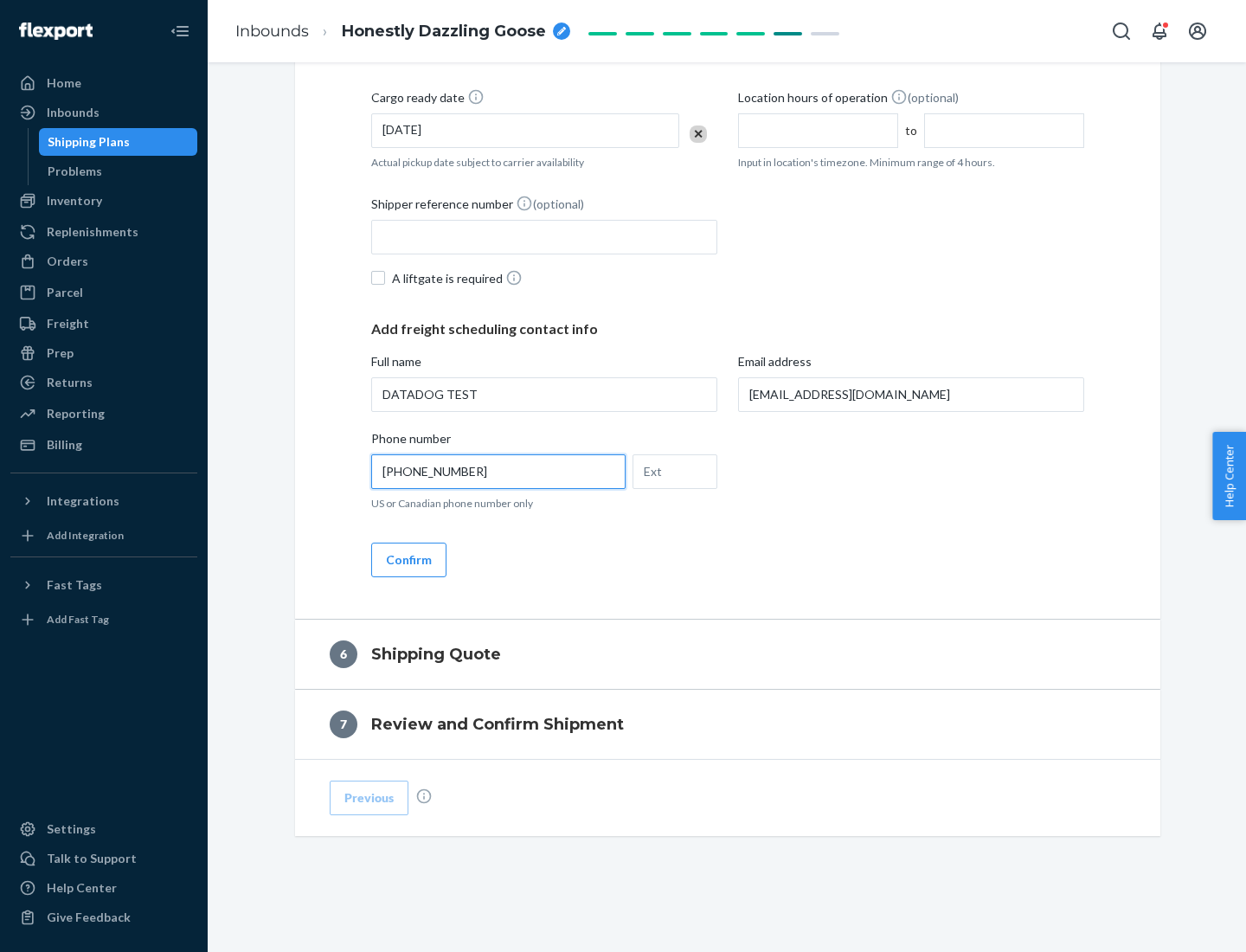
type input "[PHONE_NUMBER]"
click at [408, 559] on button "Confirm" at bounding box center [409, 559] width 75 height 35
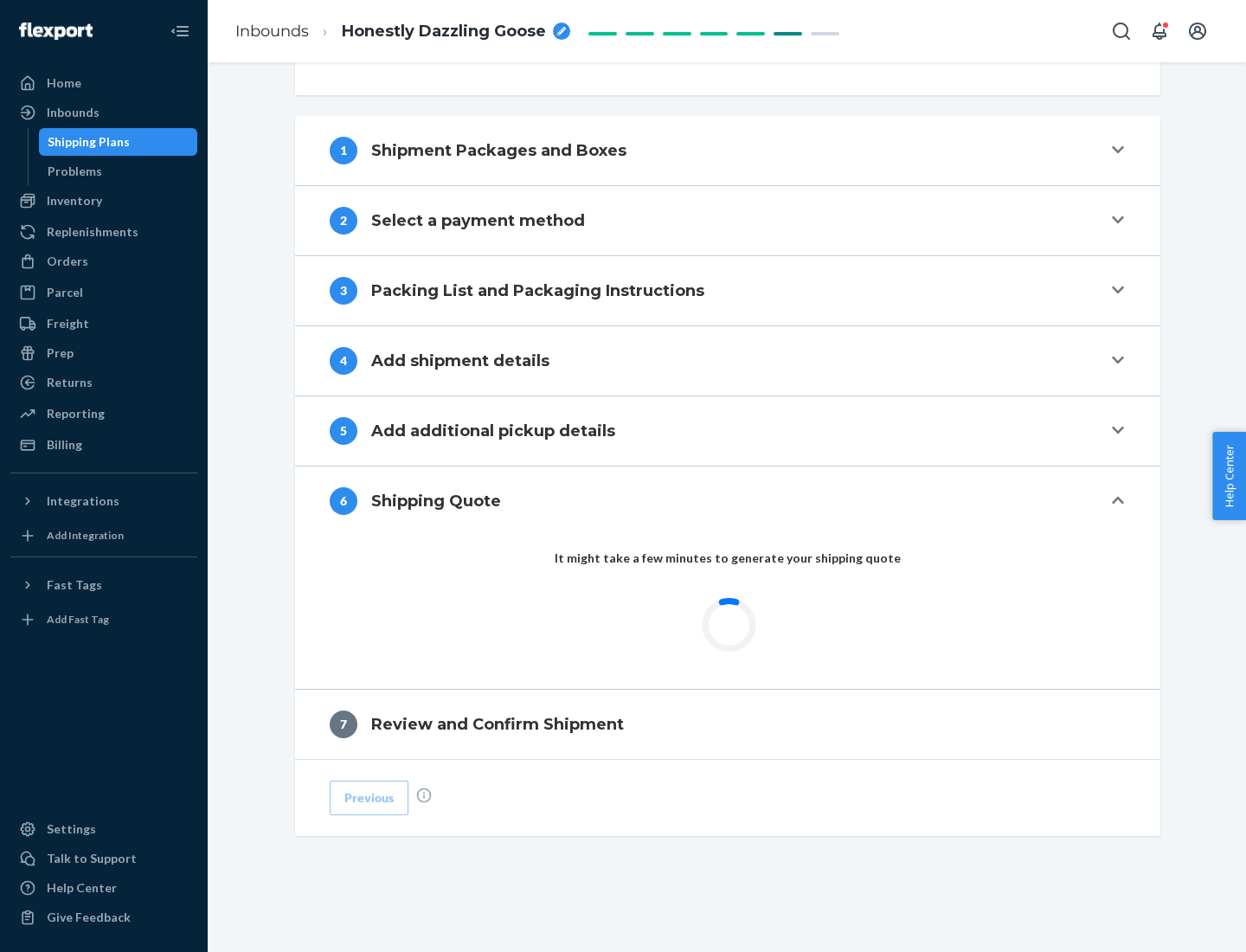
scroll to position [647, 0]
